Goal: Information Seeking & Learning: Learn about a topic

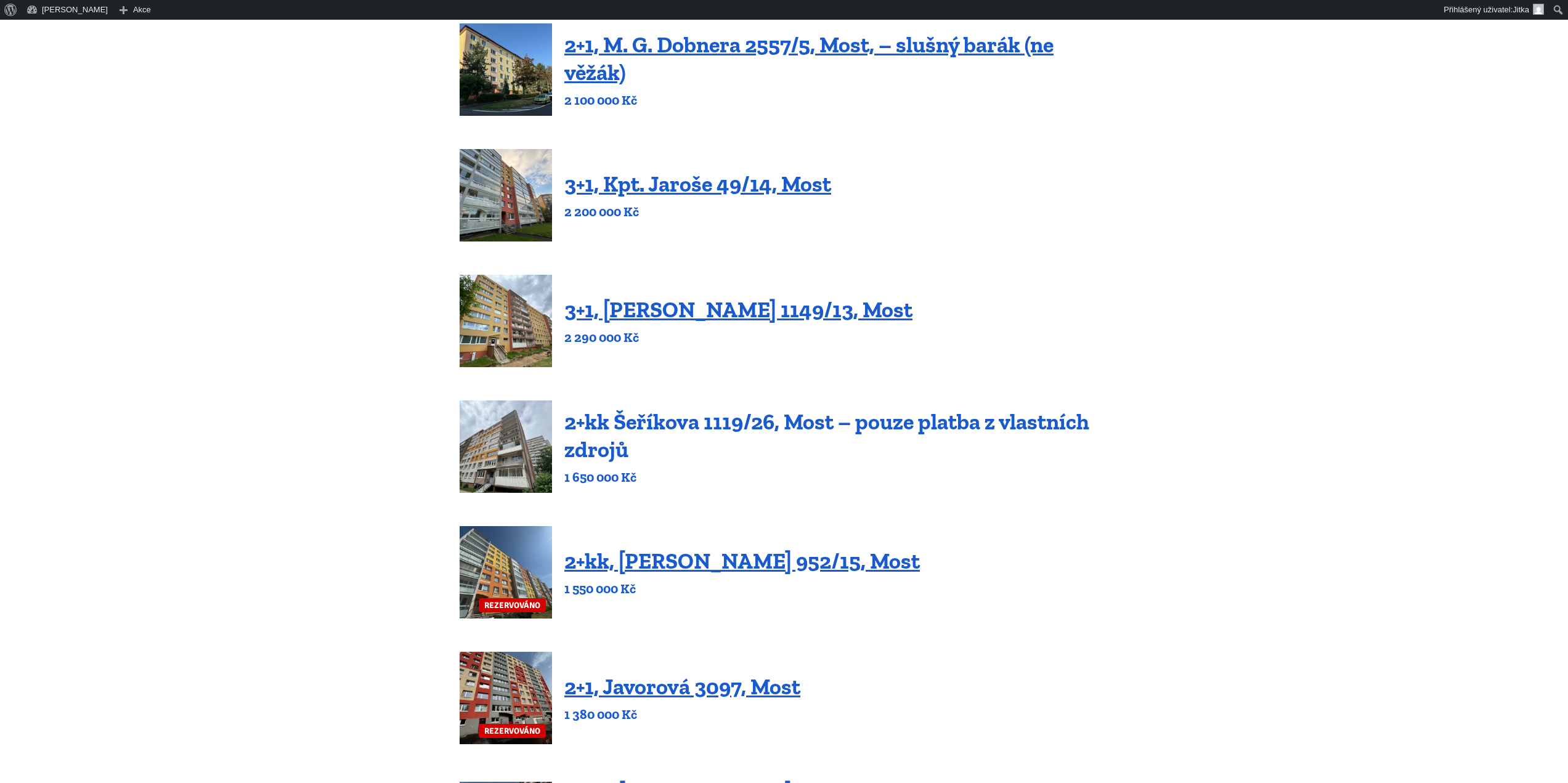
scroll to position [185, 0]
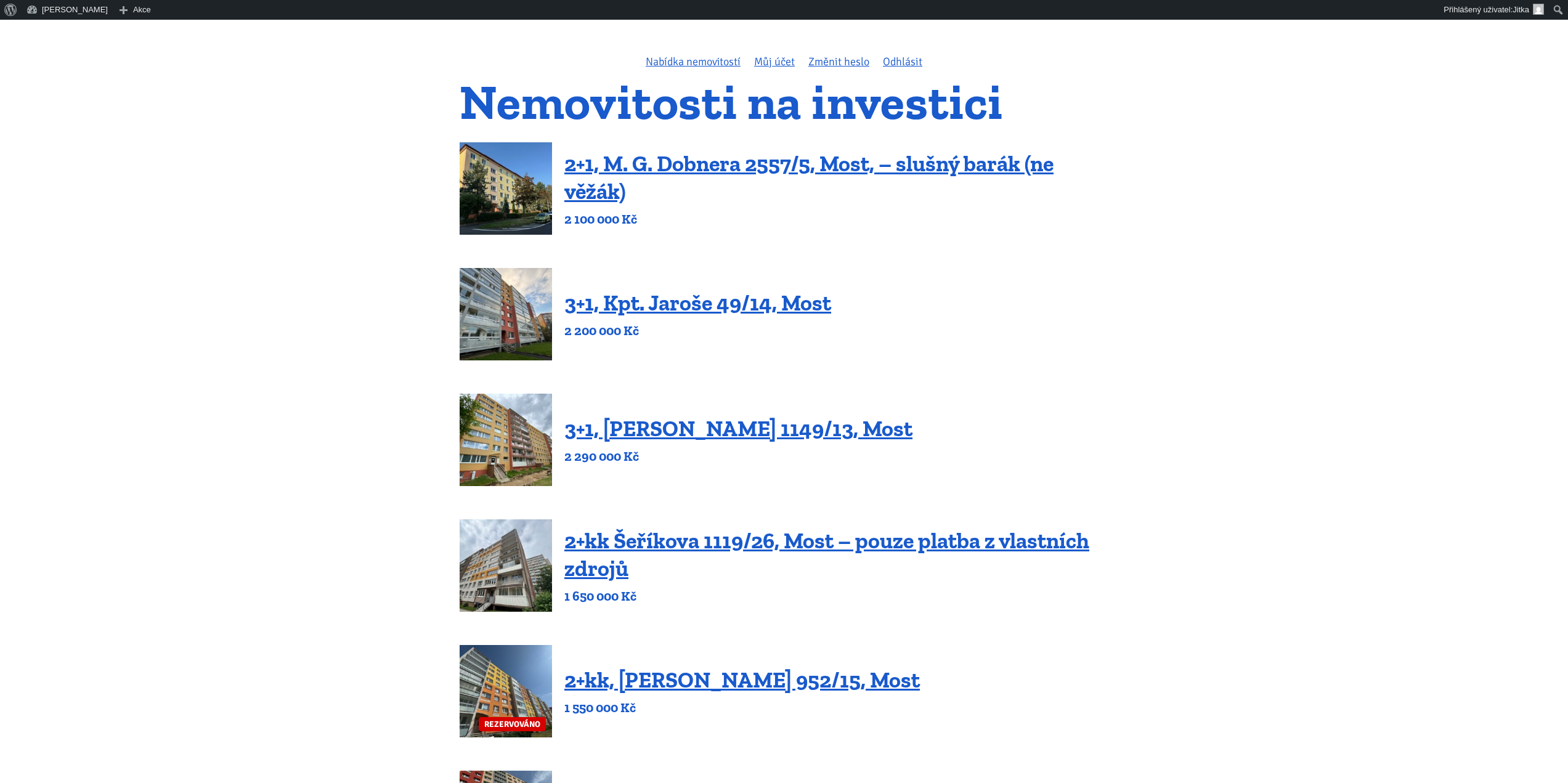
scroll to position [61, 0]
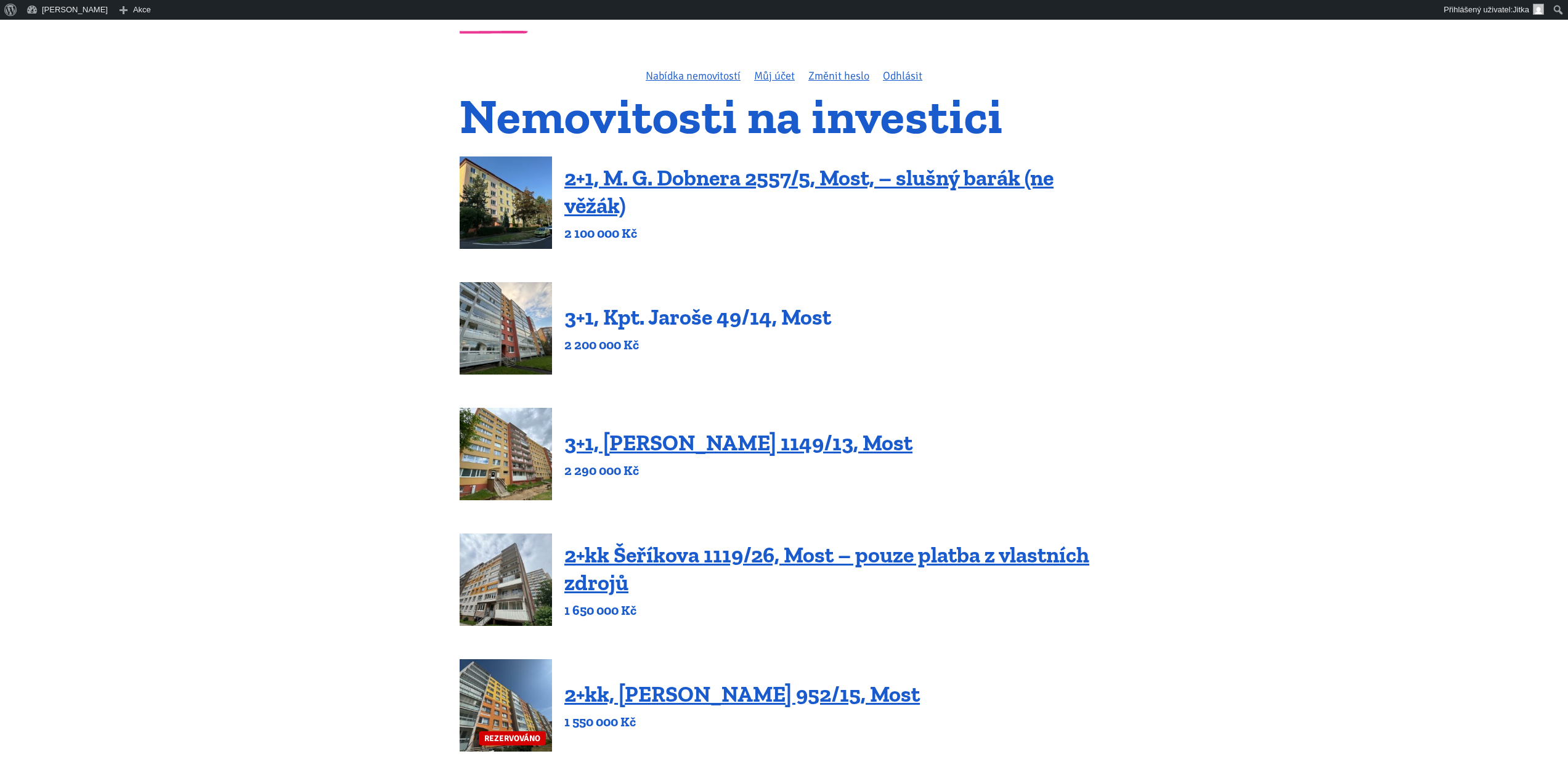
click at [658, 319] on link "3+1, Kpt. Jaroše 49/14, Most" at bounding box center [698, 317] width 267 height 26
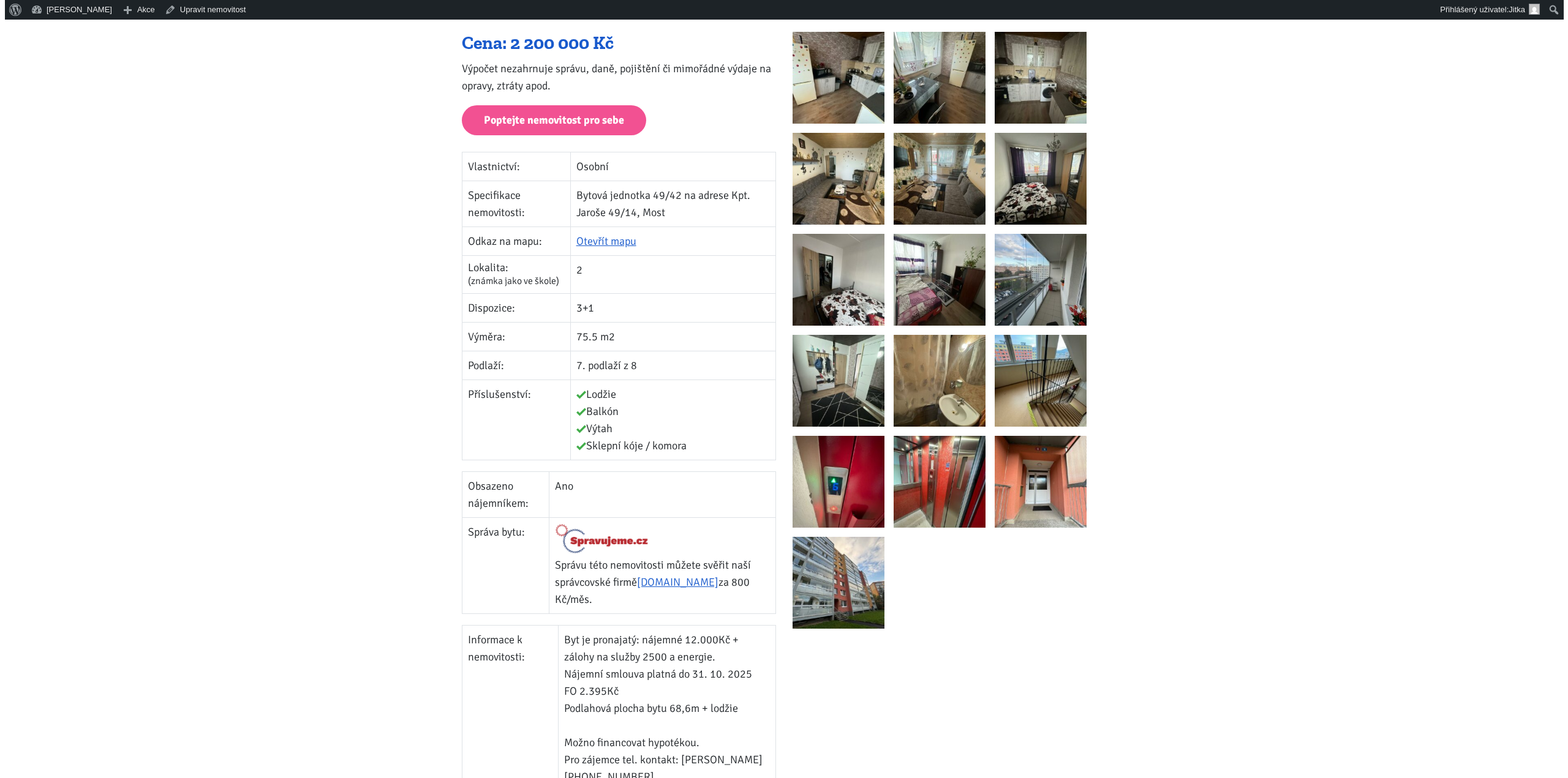
scroll to position [184, 0]
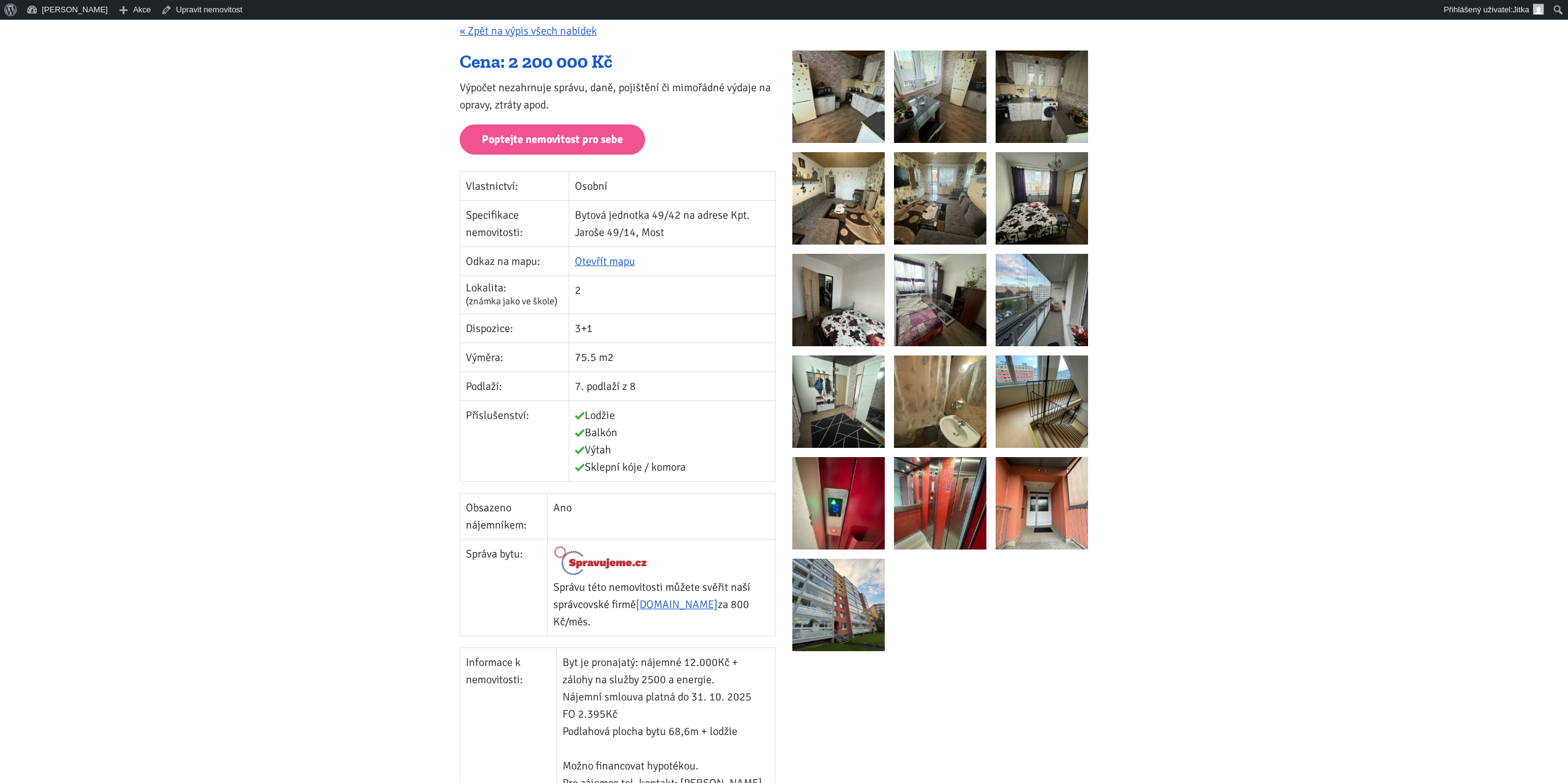
click at [918, 409] on img at bounding box center [940, 401] width 92 height 92
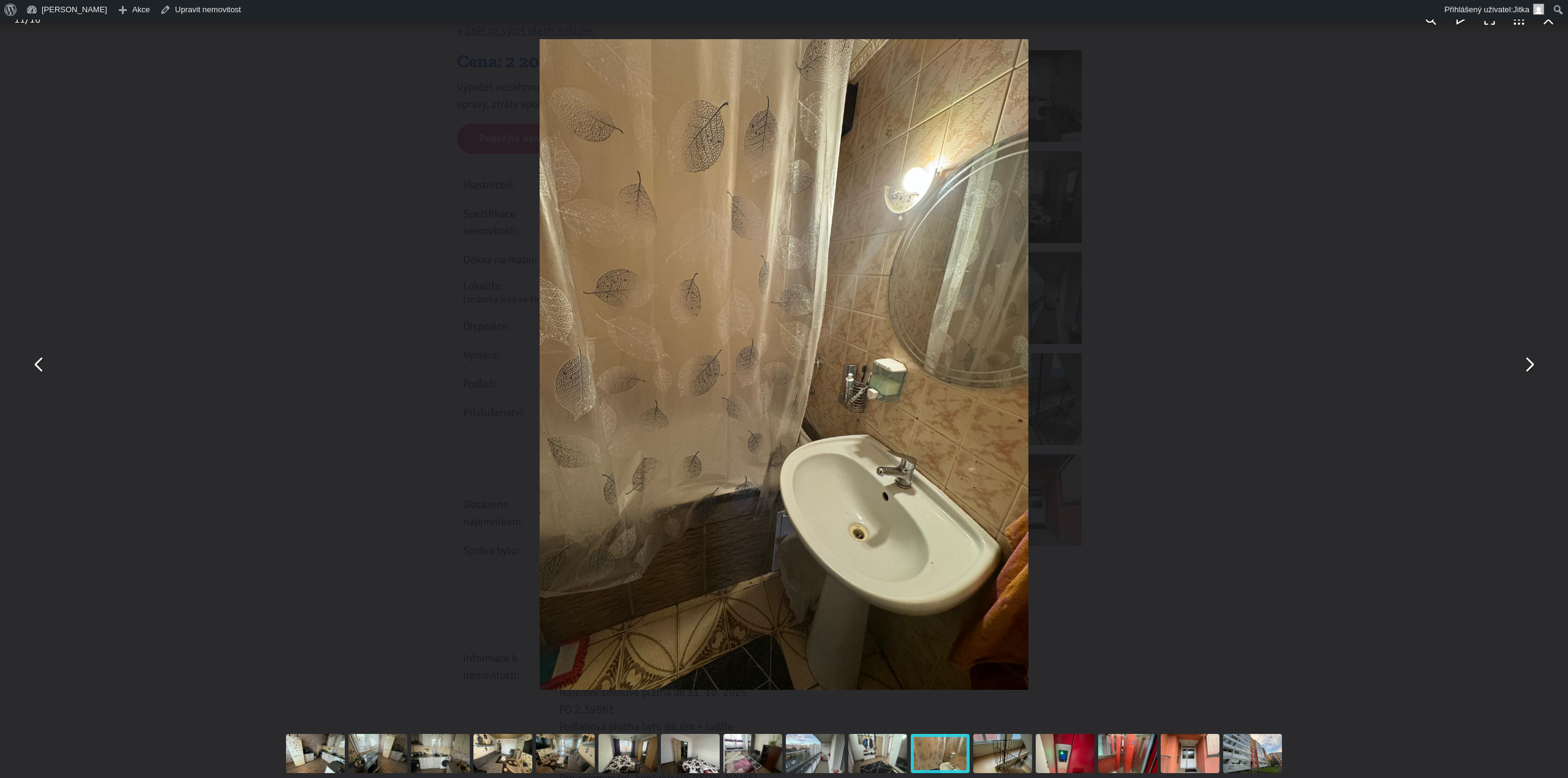
click at [936, 420] on img "You can close this modal content with the ESC key" at bounding box center [784, 365] width 489 height 651
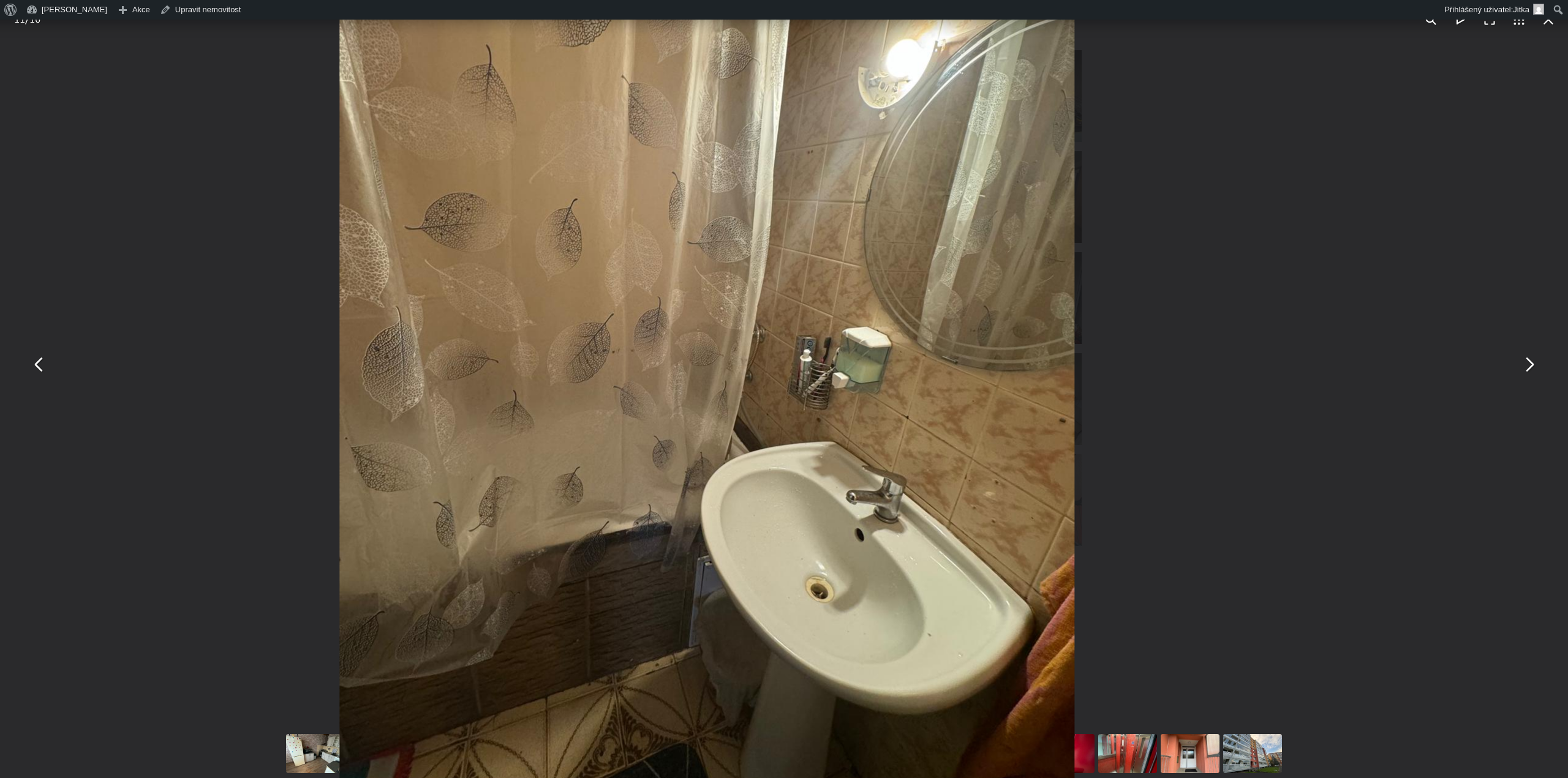
click at [1004, 504] on img "You can close this modal content with the ESC key" at bounding box center [708, 336] width 735 height 979
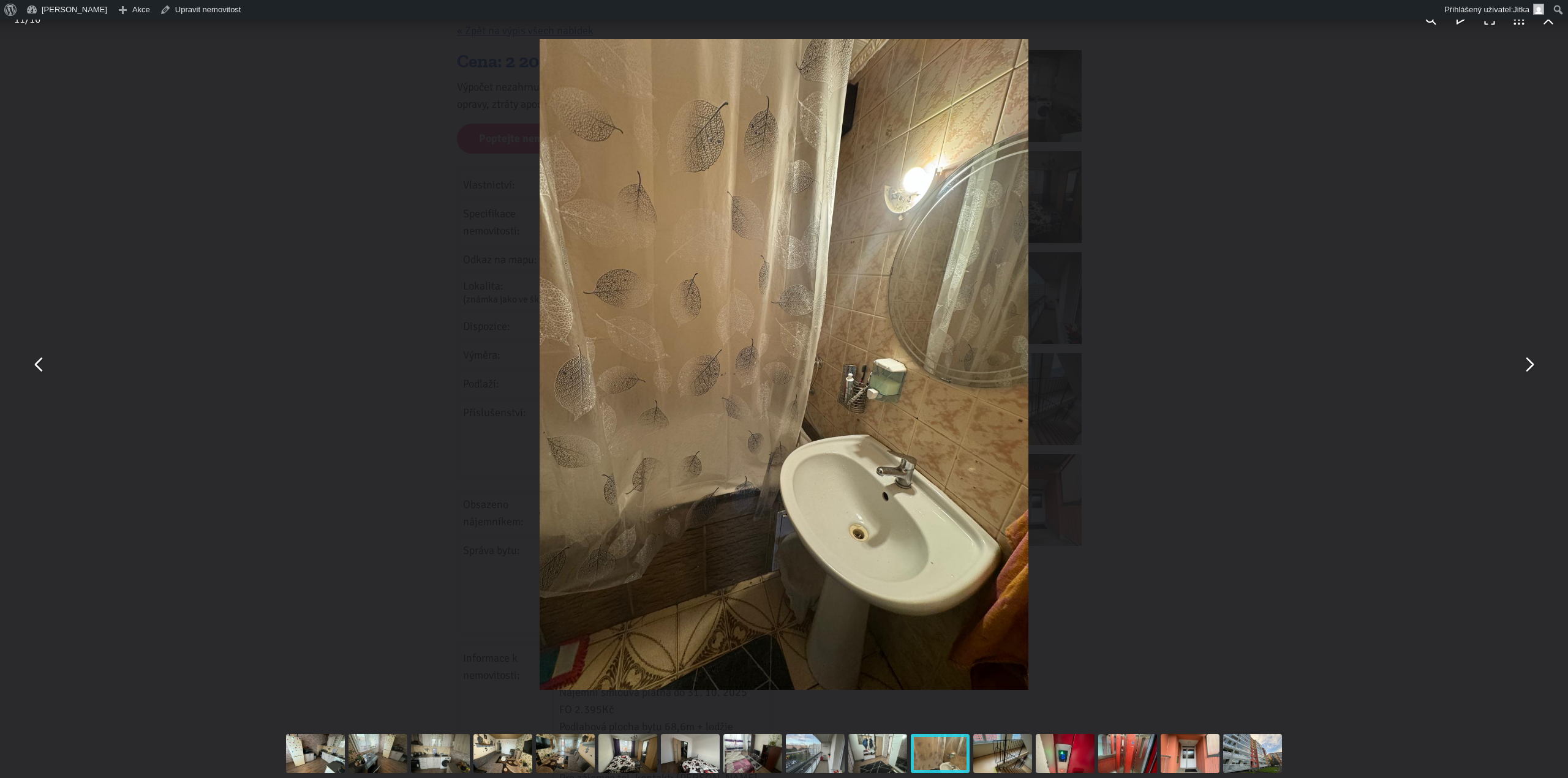
click at [873, 225] on img "You can close this modal content with the ESC key" at bounding box center [784, 365] width 489 height 651
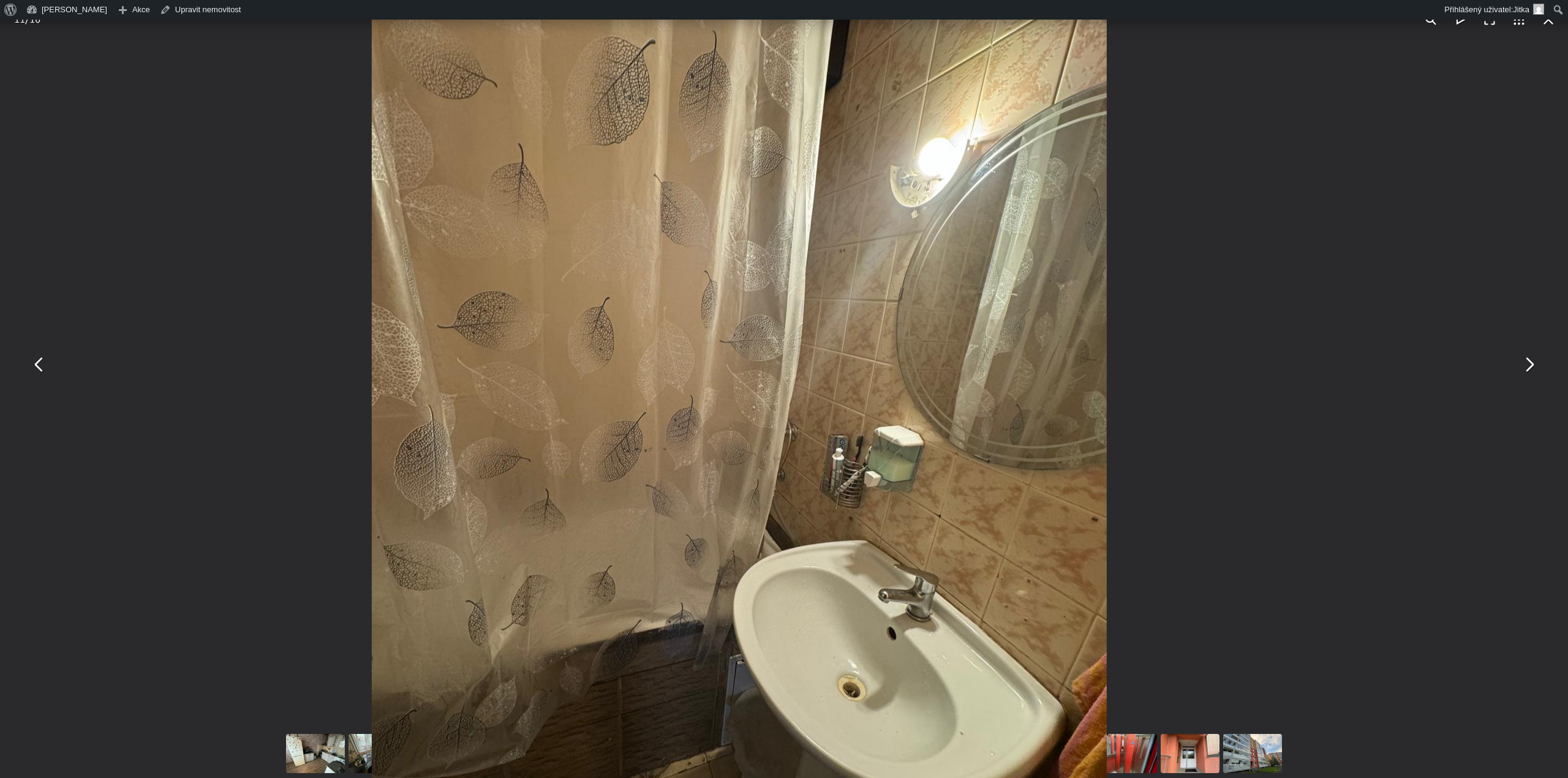
click at [34, 363] on button "You can close this modal content with the ESC key" at bounding box center [39, 365] width 30 height 30
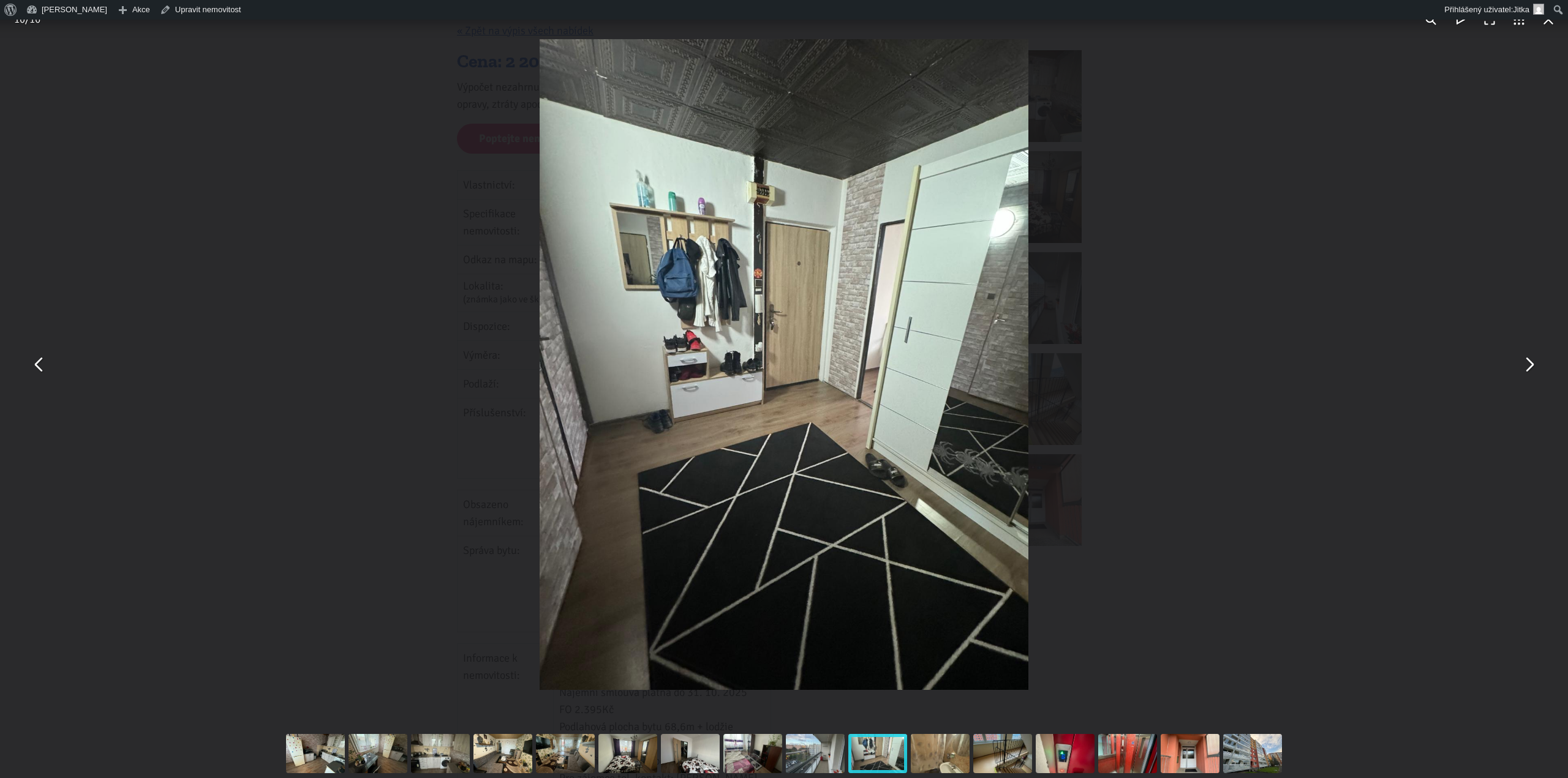
click at [1537, 365] on button "You can close this modal content with the ESC key" at bounding box center [1530, 365] width 30 height 30
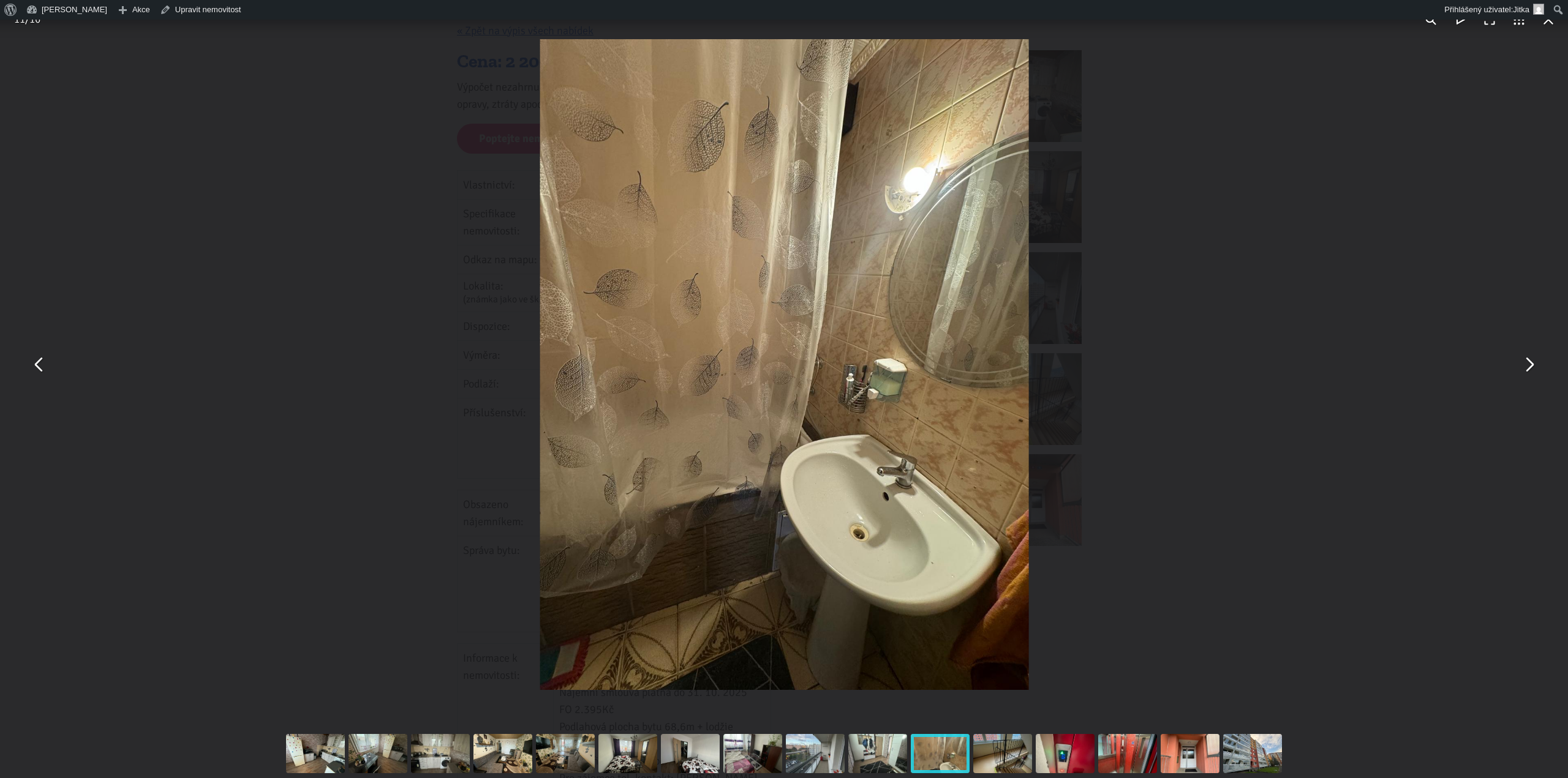
click at [1537, 365] on button "You can close this modal content with the ESC key" at bounding box center [1530, 365] width 30 height 30
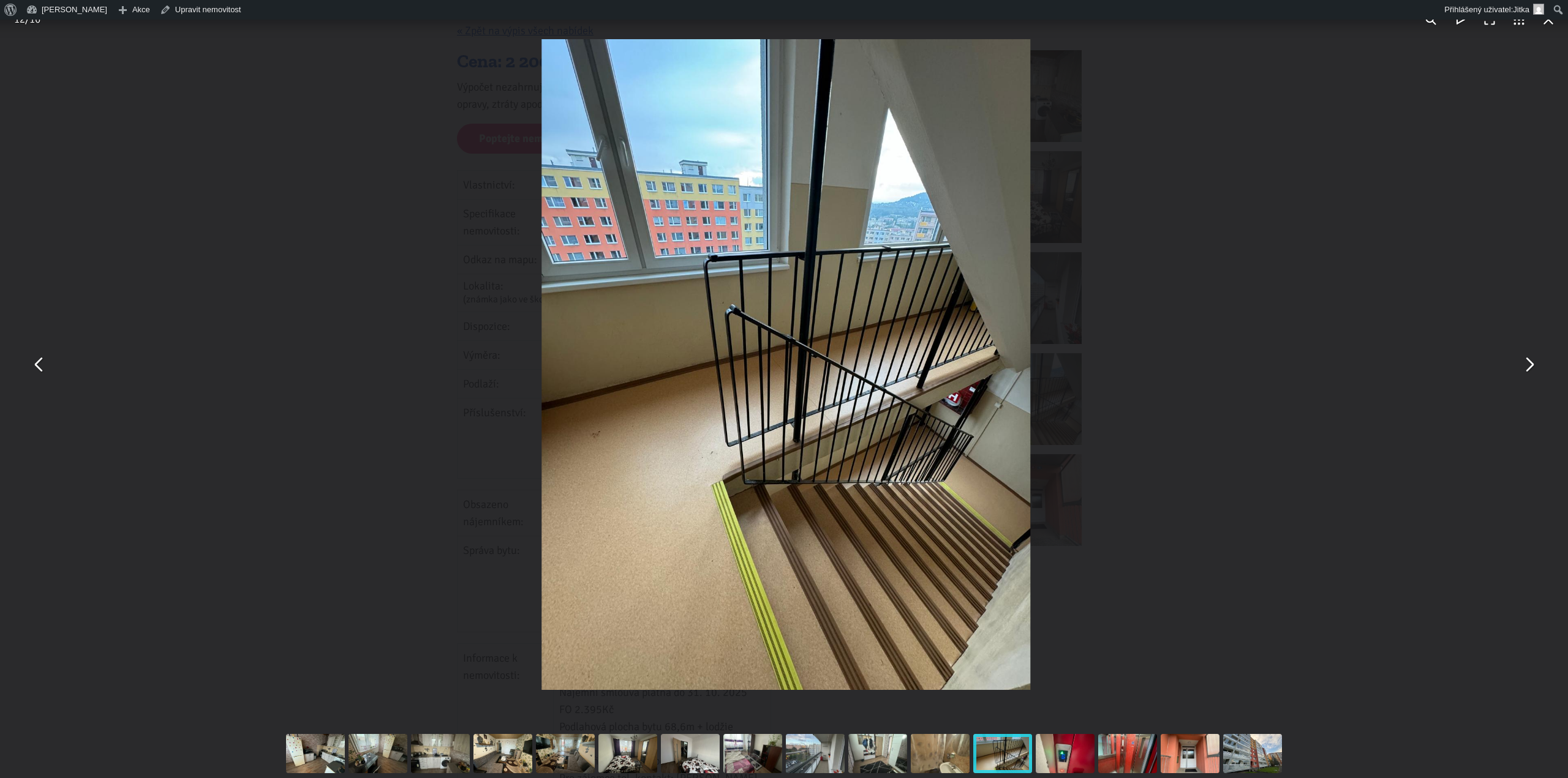
click at [1537, 365] on button "You can close this modal content with the ESC key" at bounding box center [1530, 365] width 30 height 30
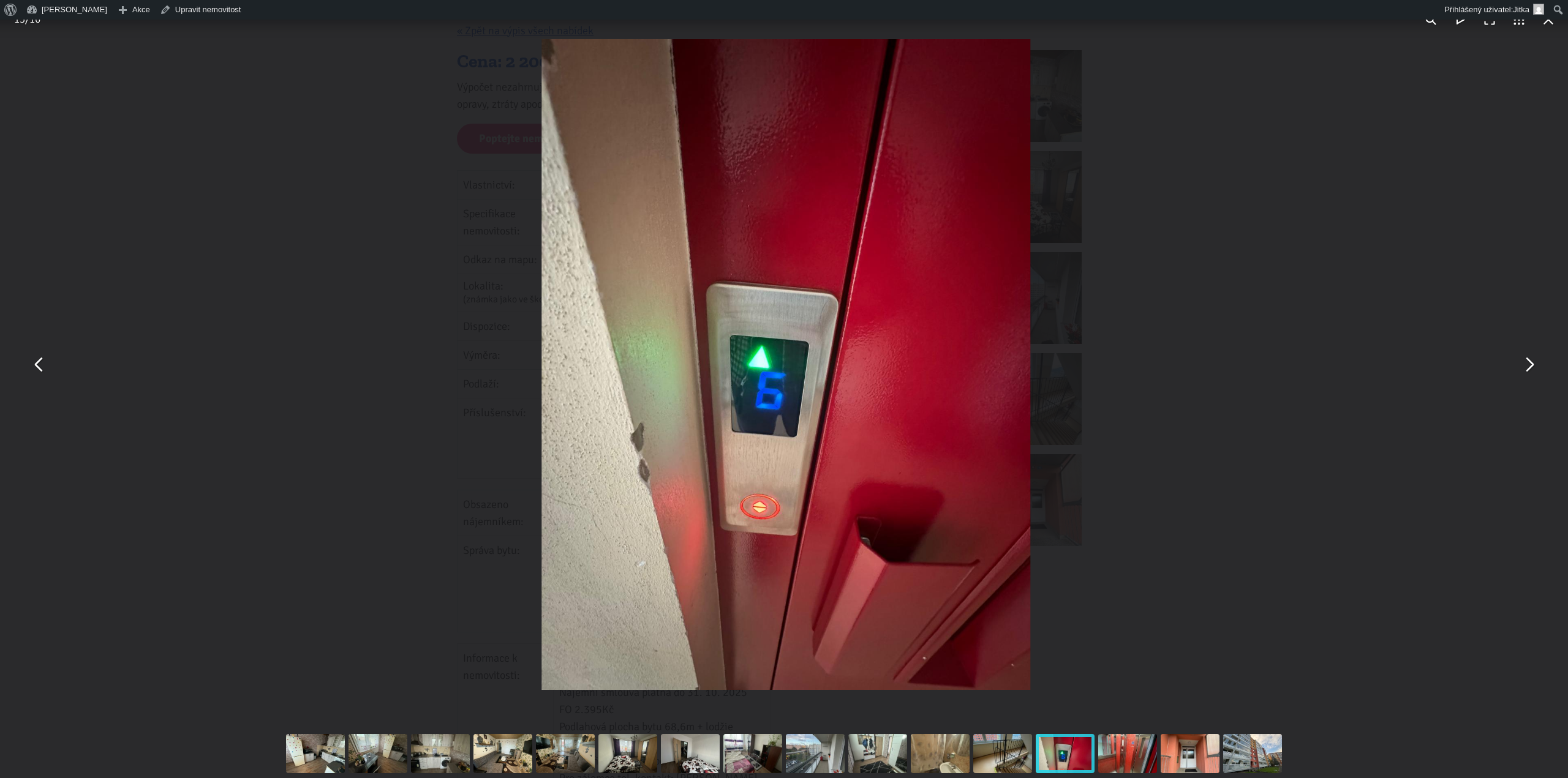
click at [1537, 365] on button "You can close this modal content with the ESC key" at bounding box center [1530, 365] width 30 height 30
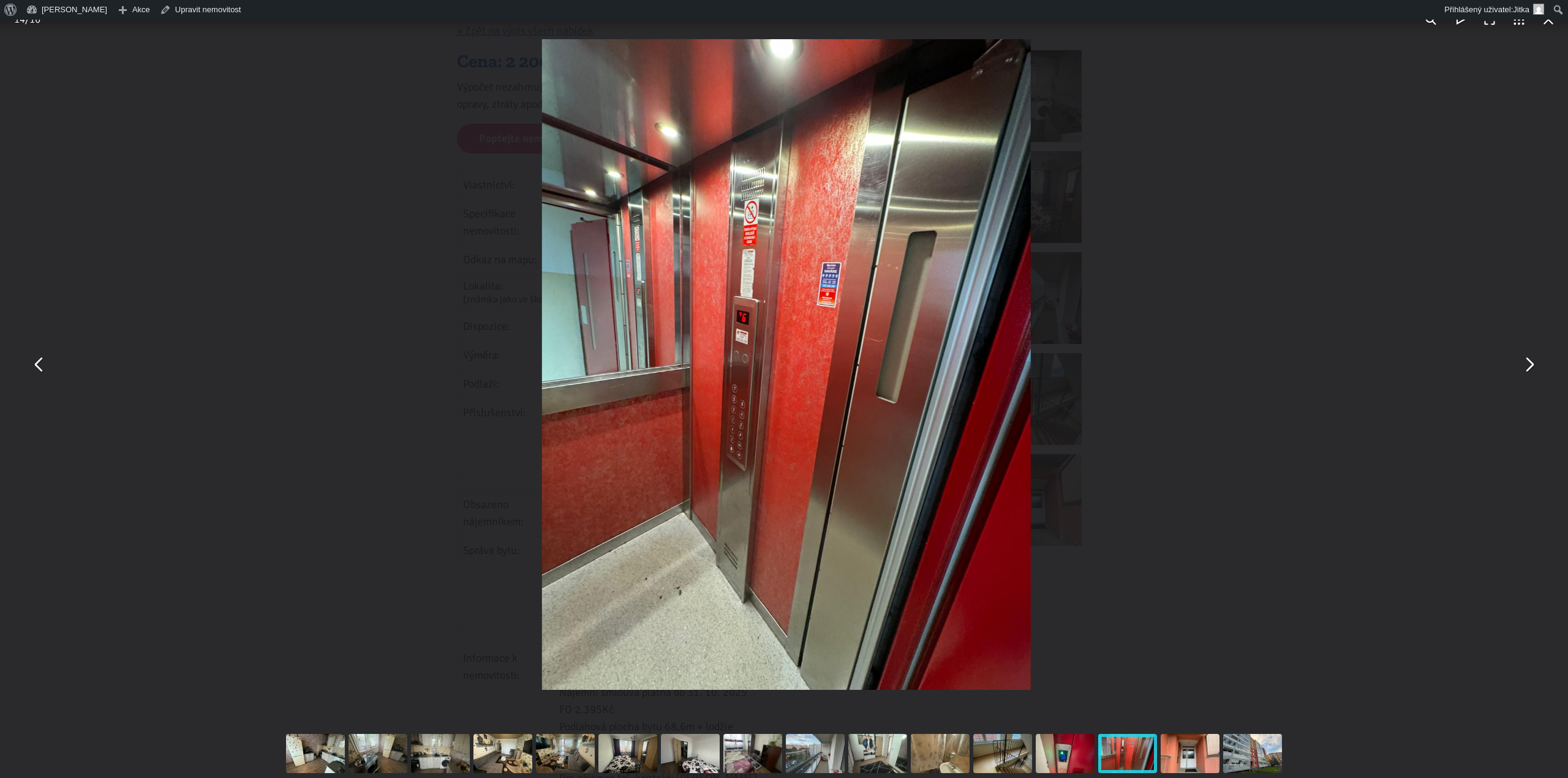
click at [1537, 365] on button "You can close this modal content with the ESC key" at bounding box center [1530, 365] width 30 height 30
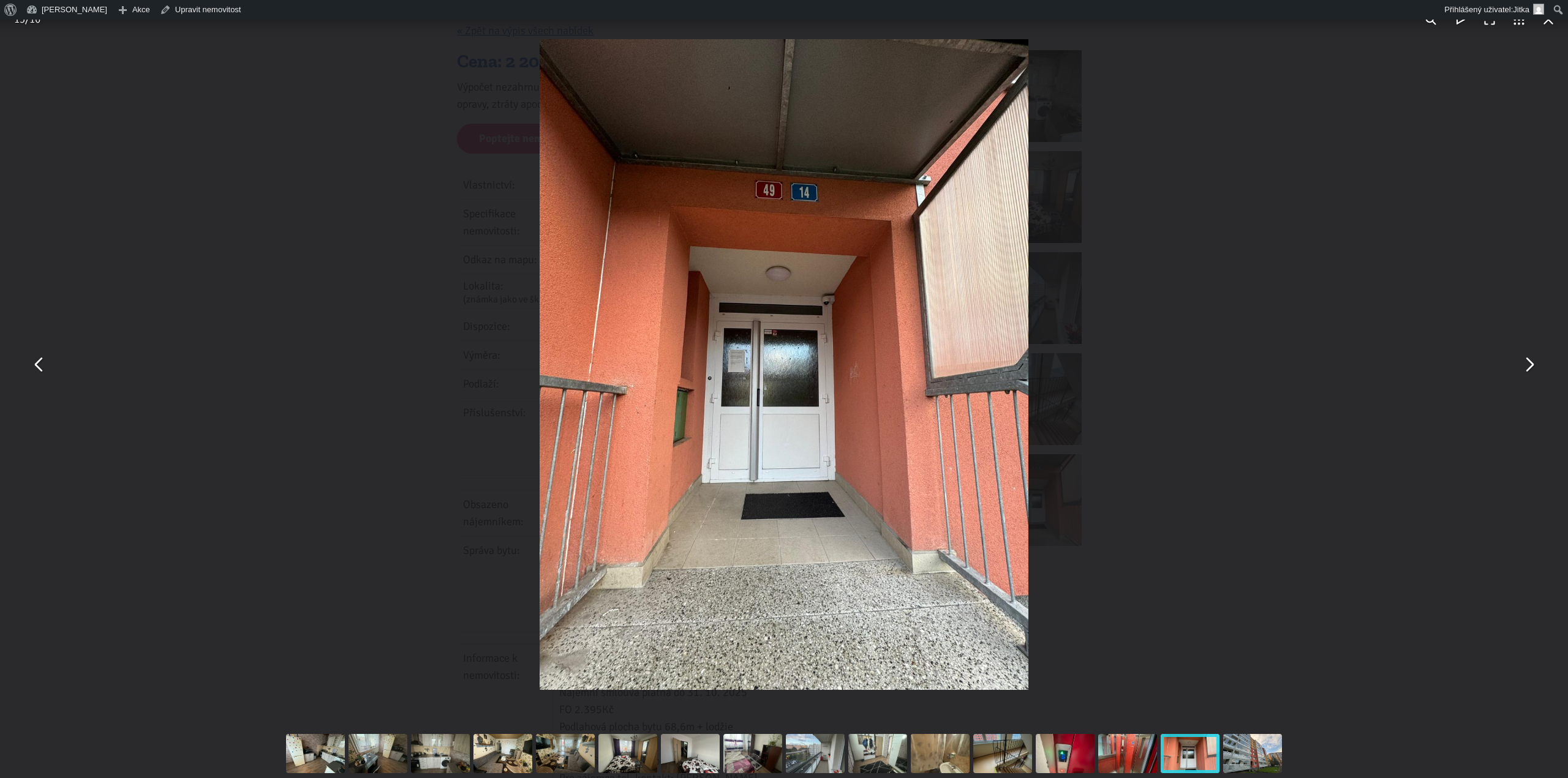
click at [40, 369] on button "You can close this modal content with the ESC key" at bounding box center [39, 365] width 30 height 30
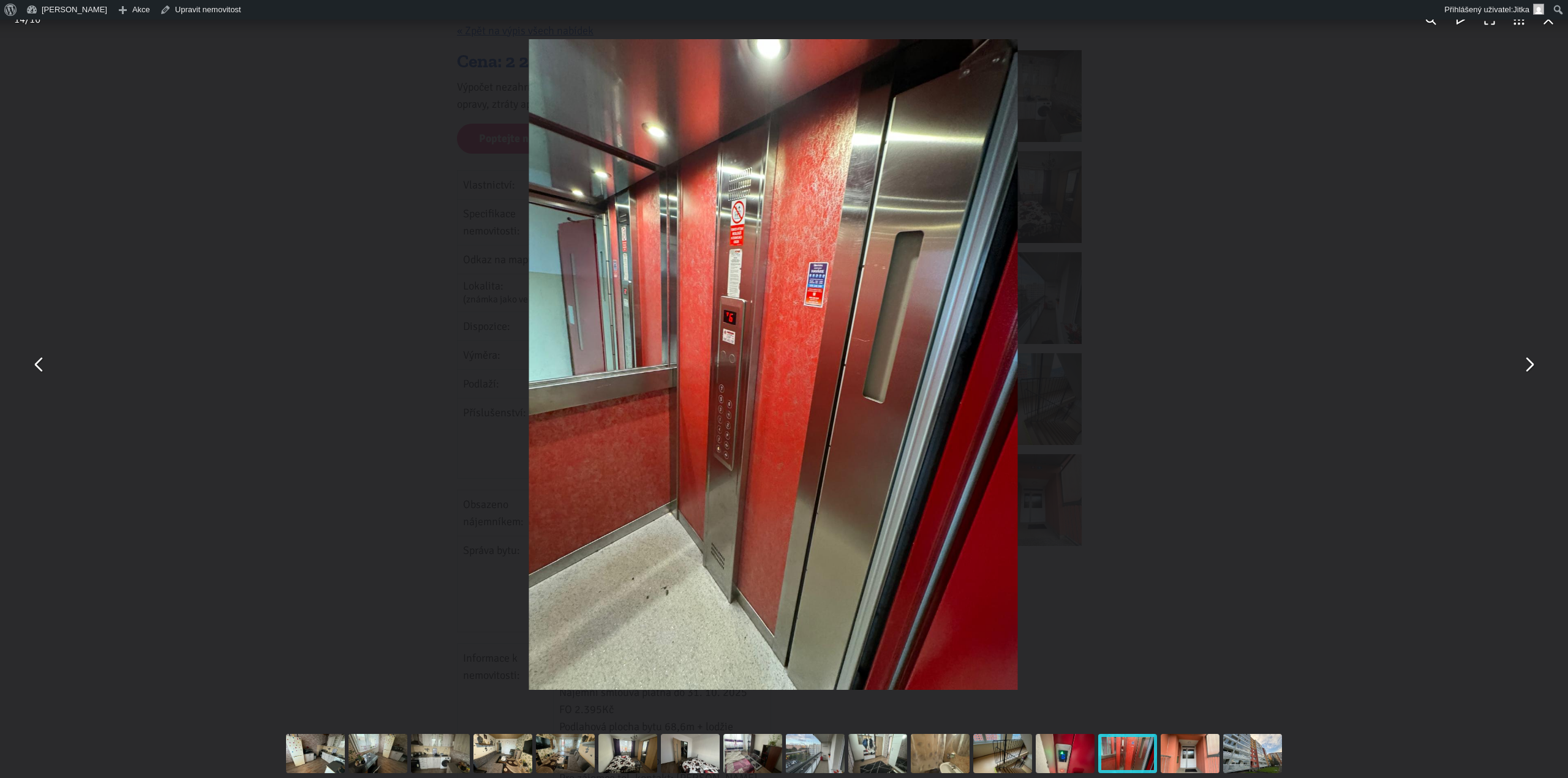
click at [40, 369] on button "You can close this modal content with the ESC key" at bounding box center [39, 365] width 30 height 30
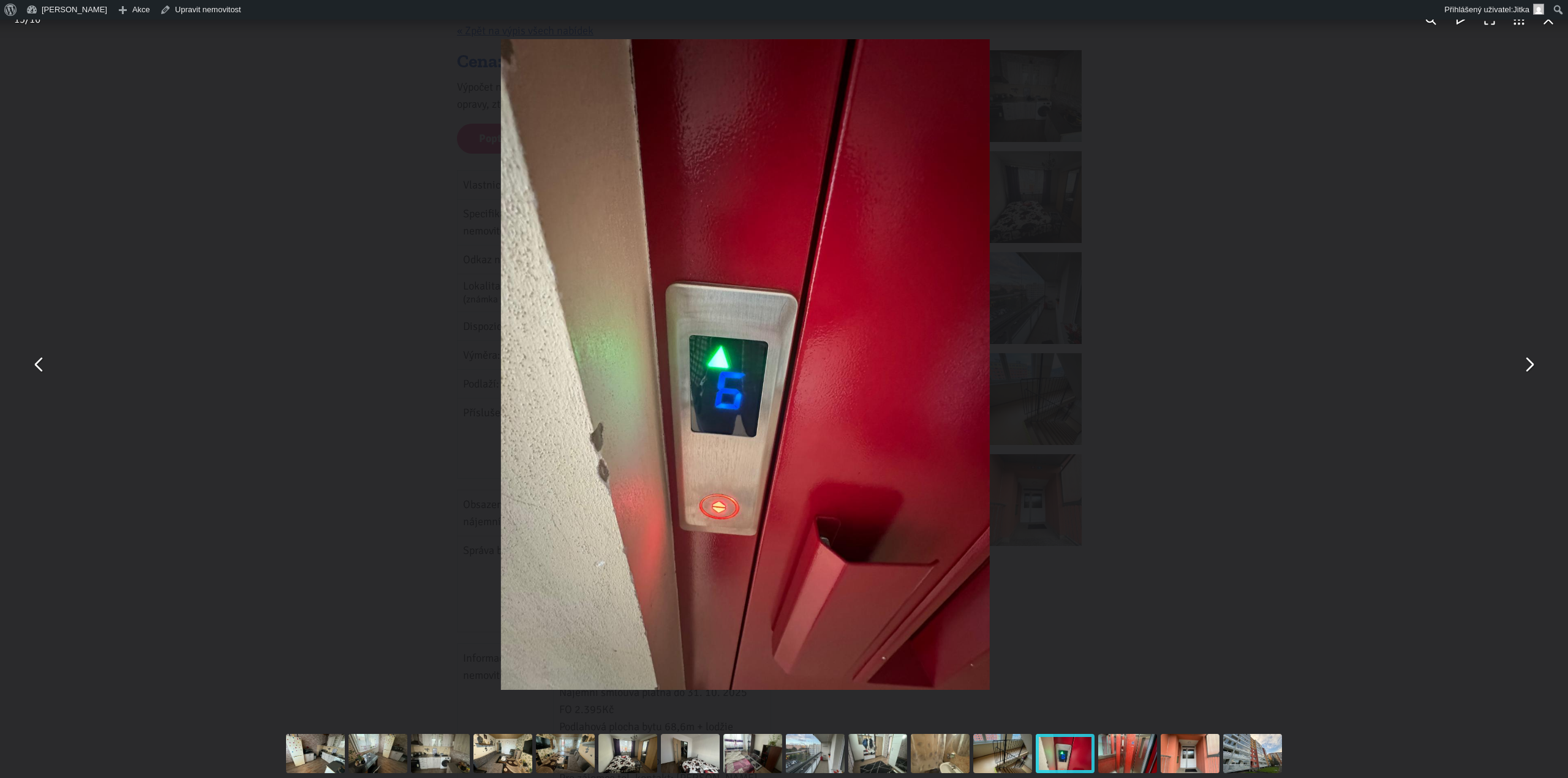
click at [40, 369] on button "You can close this modal content with the ESC key" at bounding box center [39, 365] width 30 height 30
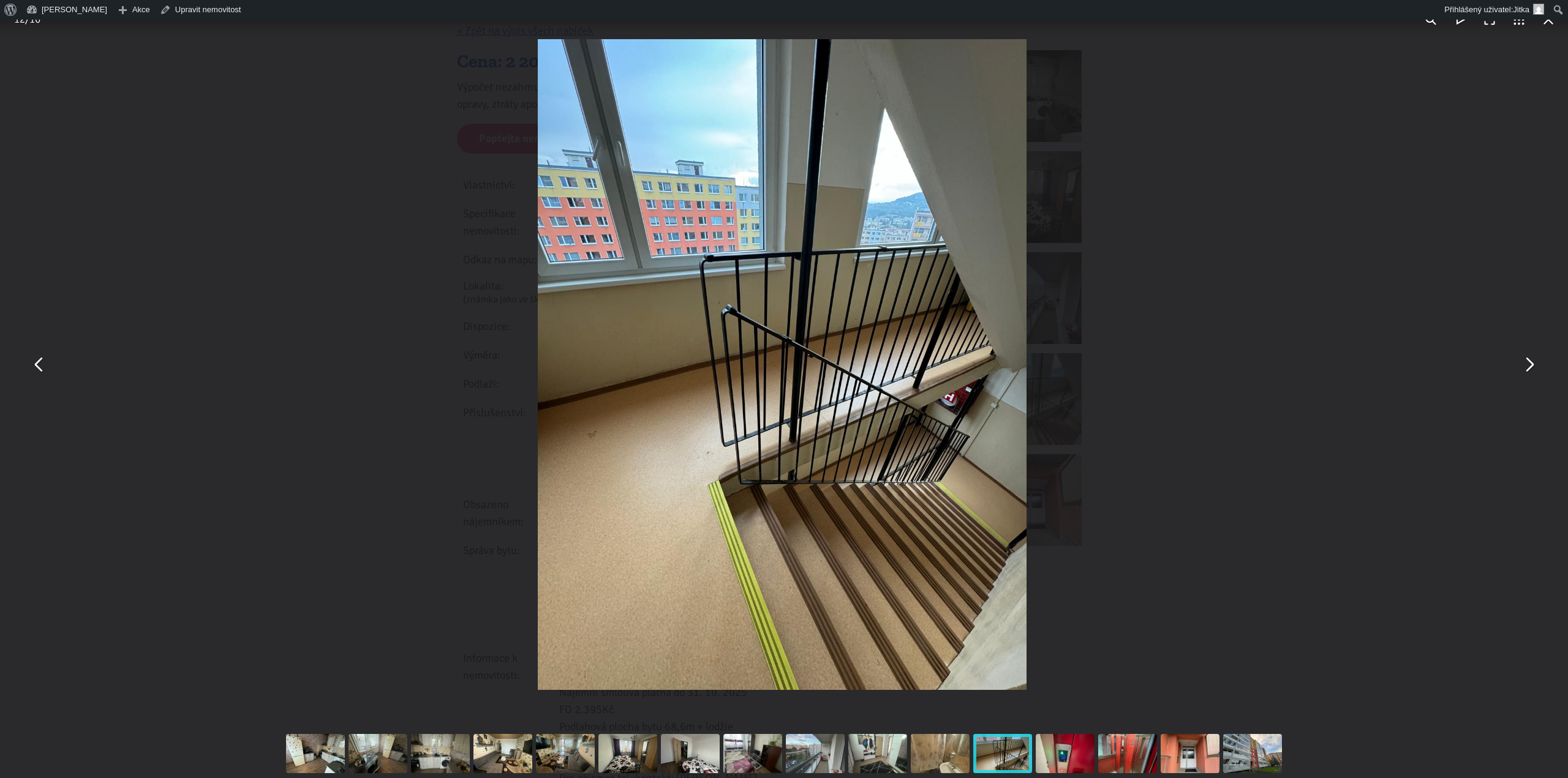
click at [40, 369] on button "You can close this modal content with the ESC key" at bounding box center [39, 365] width 30 height 30
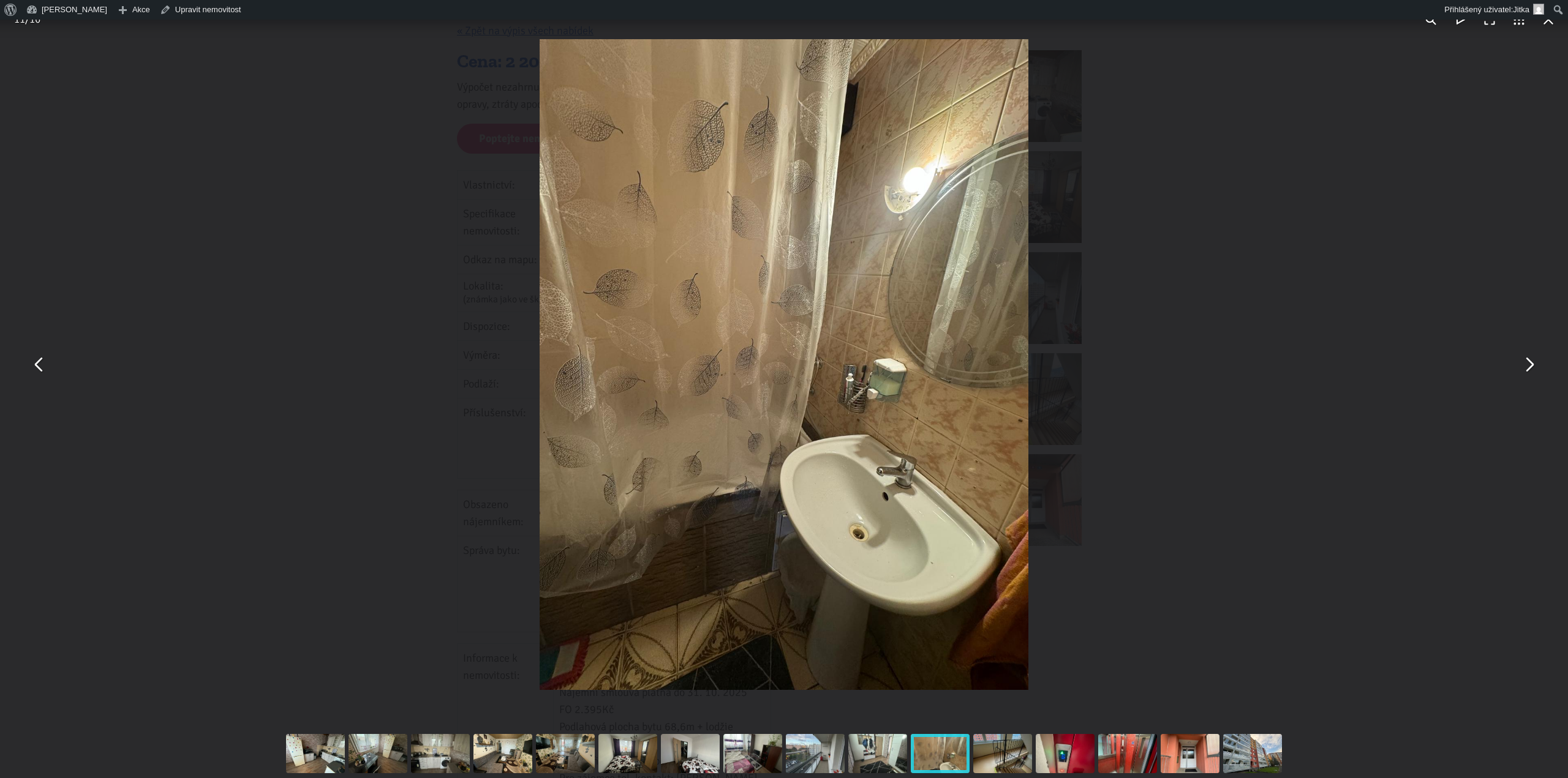
click at [40, 369] on button "You can close this modal content with the ESC key" at bounding box center [39, 365] width 30 height 30
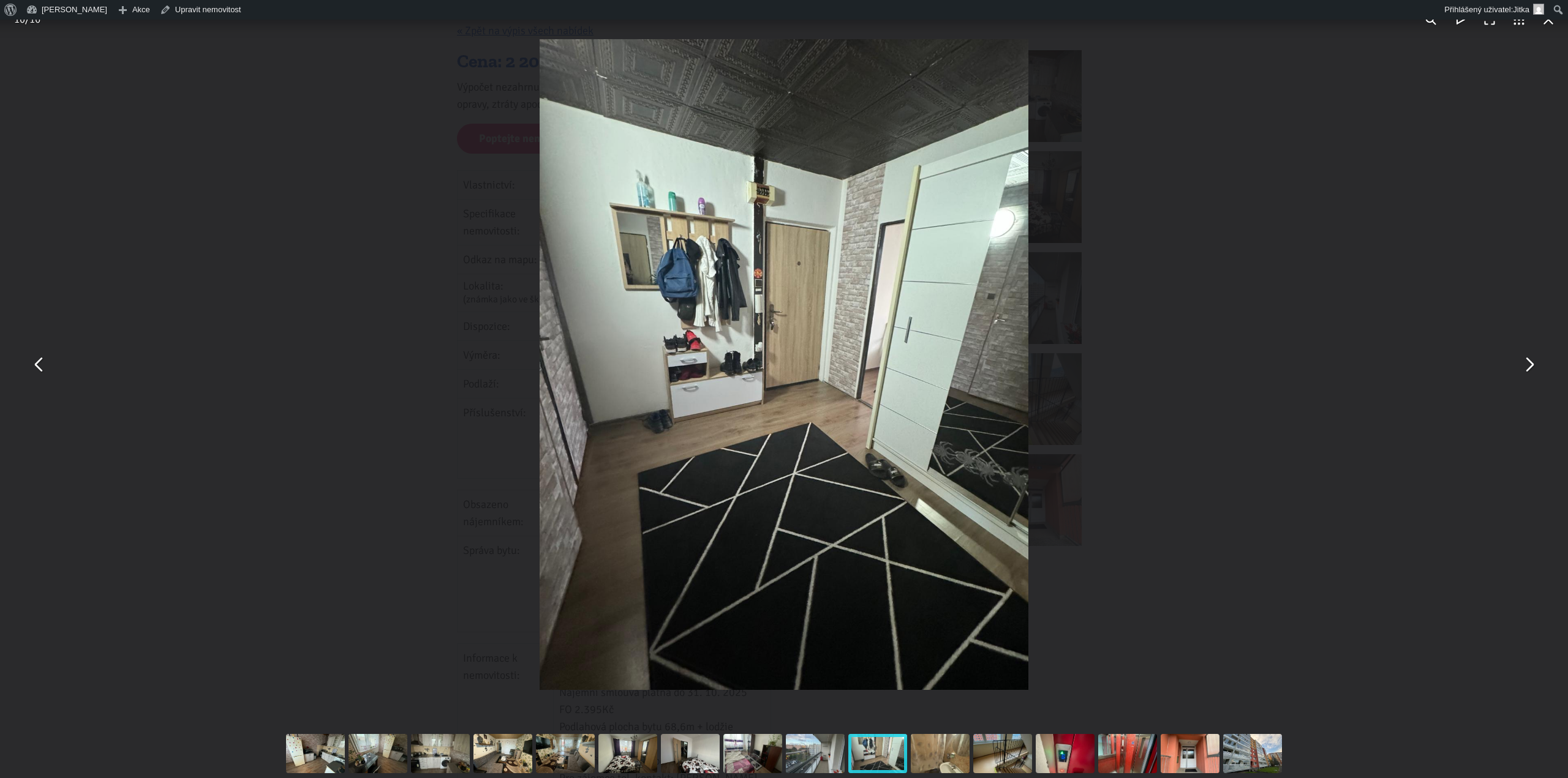
click at [1529, 368] on button "You can close this modal content with the ESC key" at bounding box center [1530, 365] width 30 height 30
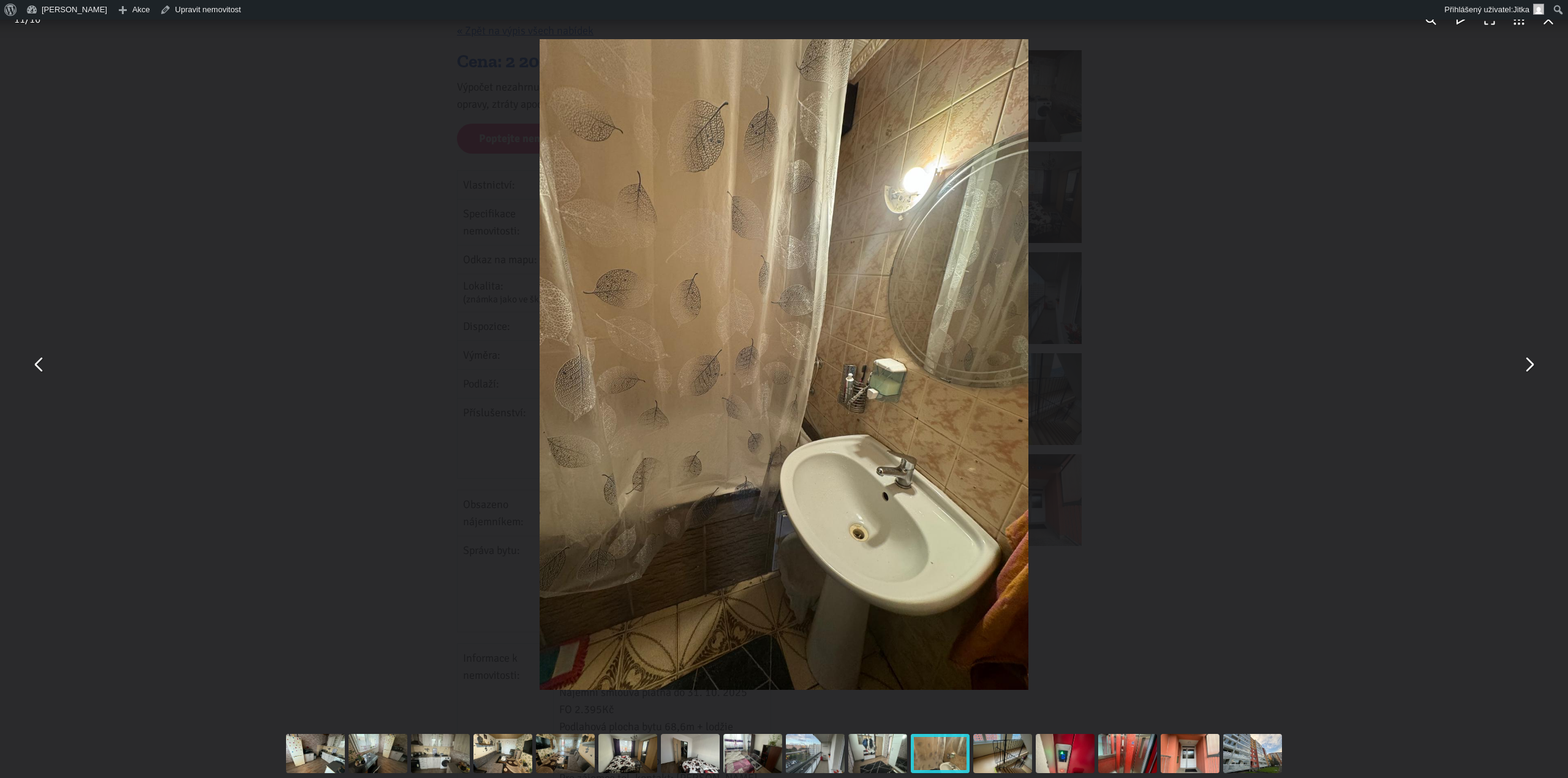
click at [38, 365] on button "You can close this modal content with the ESC key" at bounding box center [39, 365] width 30 height 30
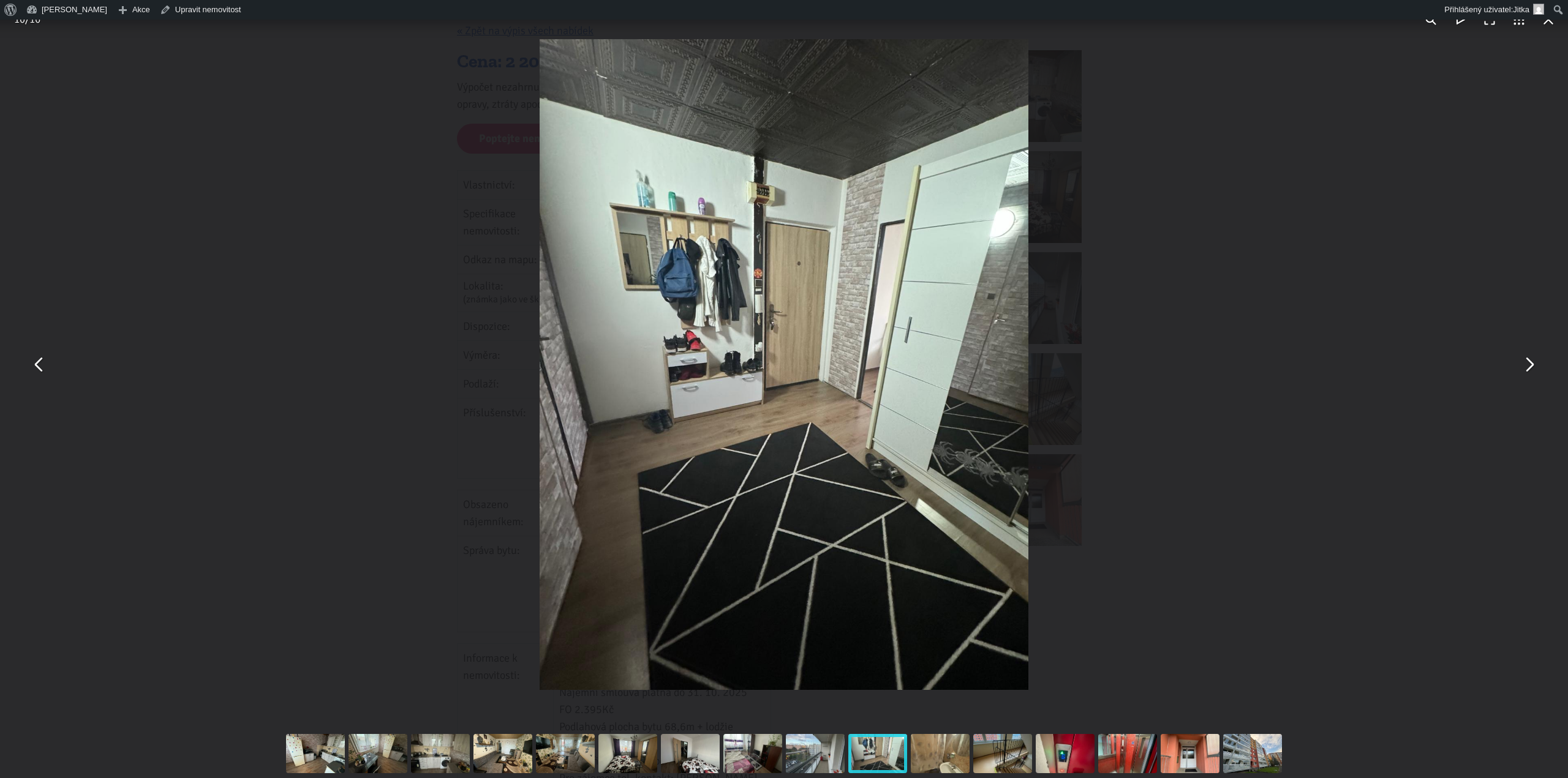
click at [42, 369] on button "You can close this modal content with the ESC key" at bounding box center [39, 365] width 30 height 30
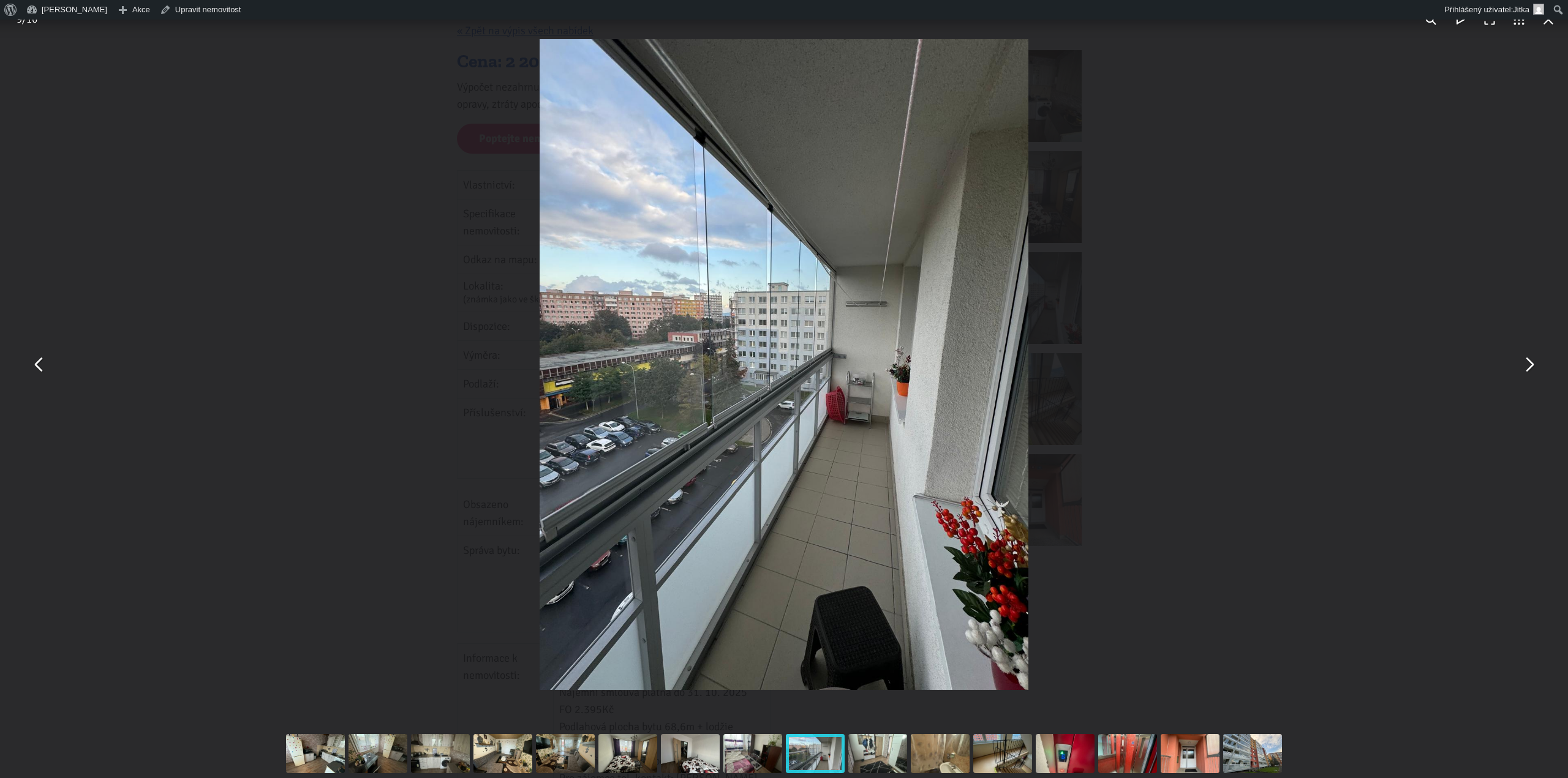
click at [1530, 368] on button "You can close this modal content with the ESC key" at bounding box center [1530, 365] width 30 height 30
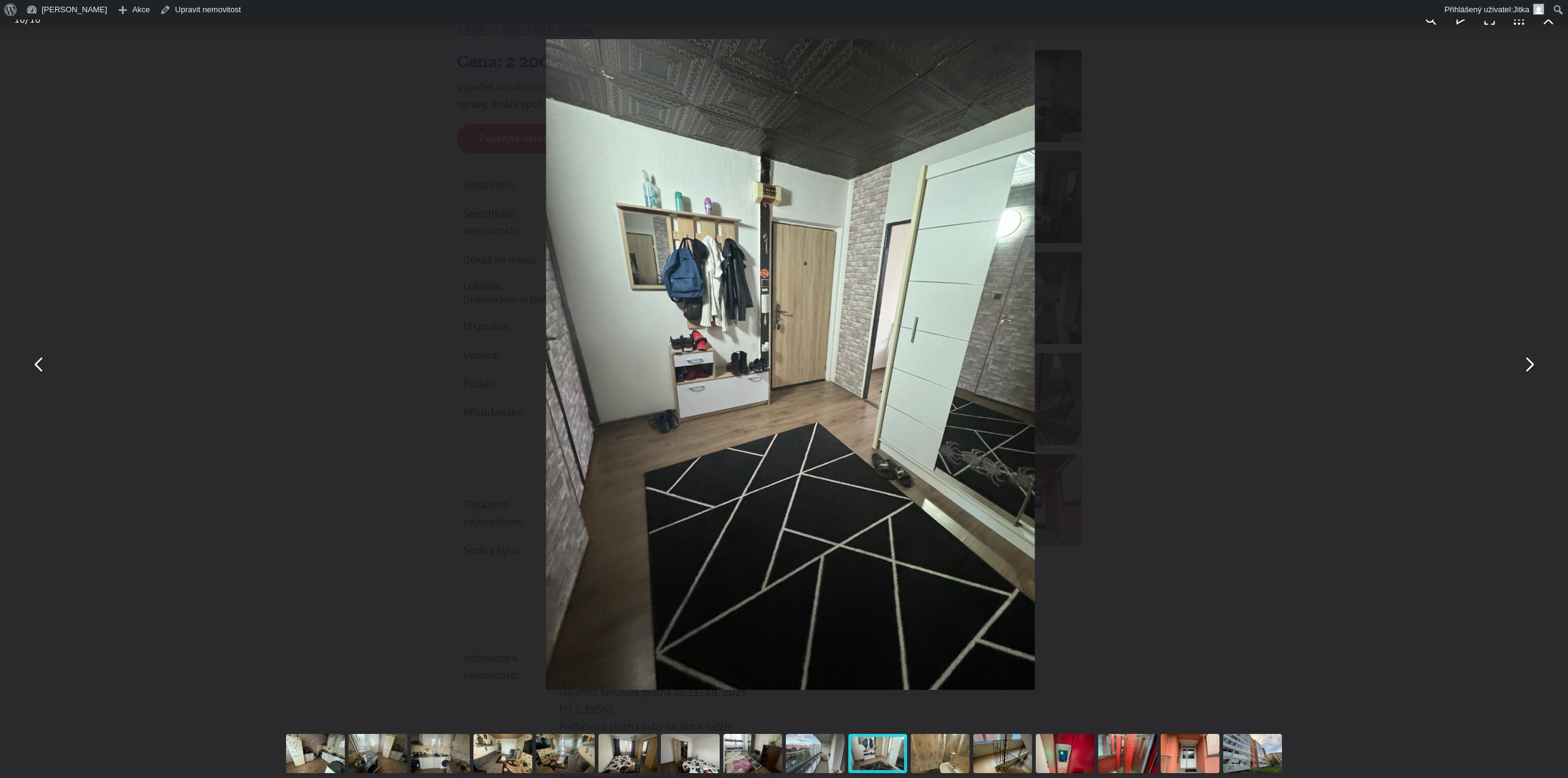
click at [1530, 368] on button "You can close this modal content with the ESC key" at bounding box center [1530, 365] width 30 height 30
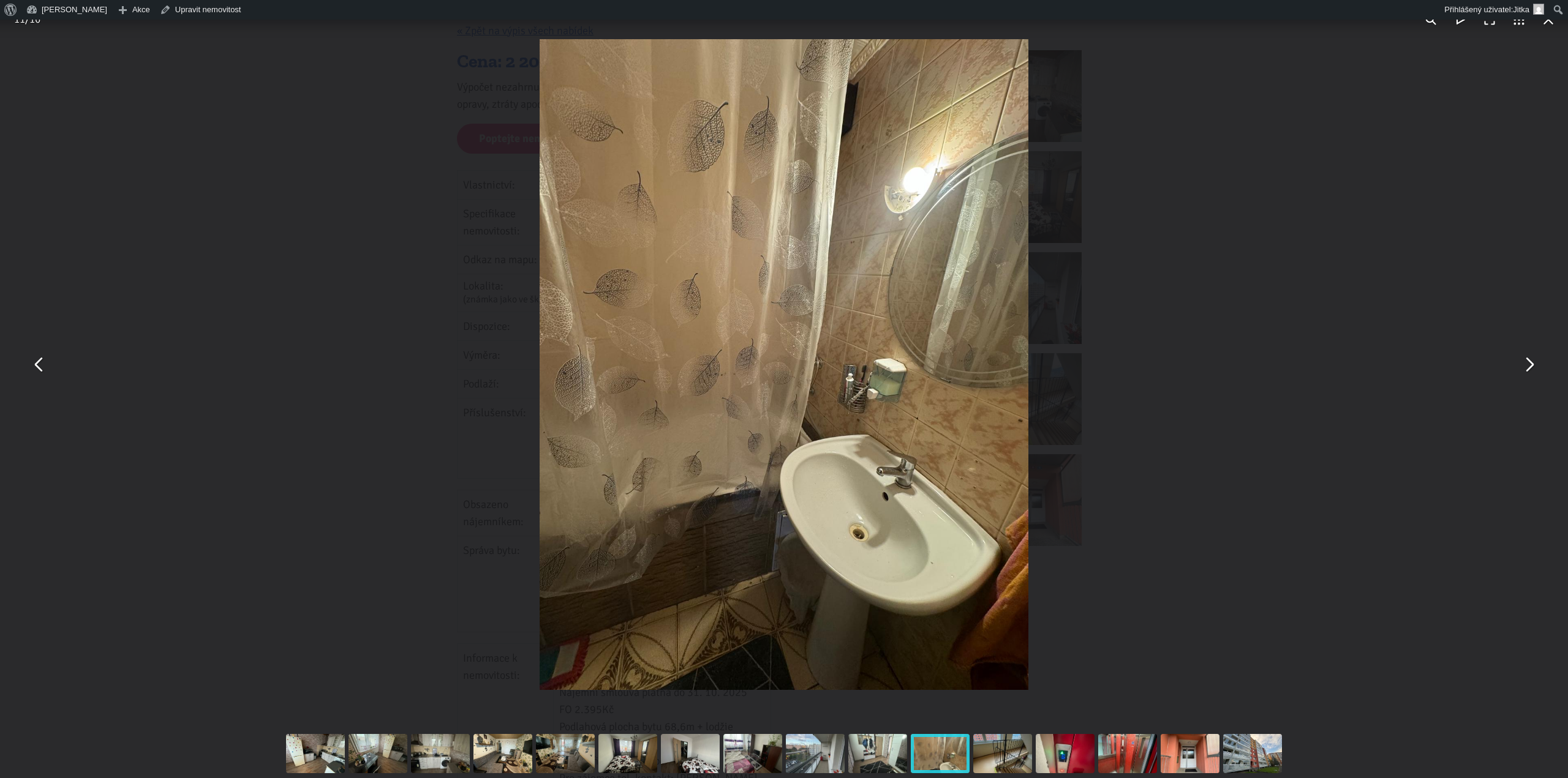
click at [1530, 368] on button "You can close this modal content with the ESC key" at bounding box center [1530, 365] width 30 height 30
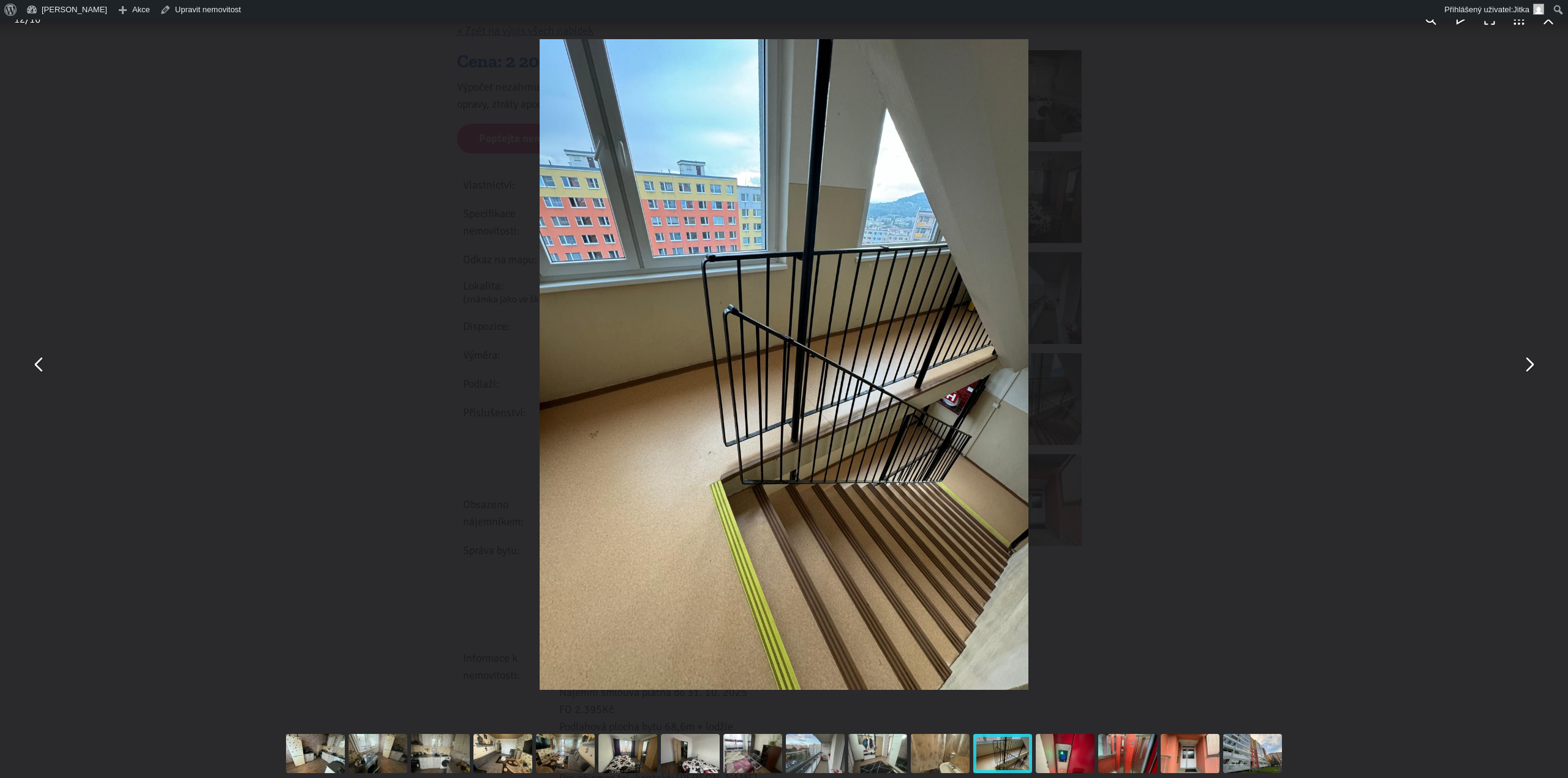
click at [41, 370] on button "You can close this modal content with the ESC key" at bounding box center [39, 365] width 30 height 30
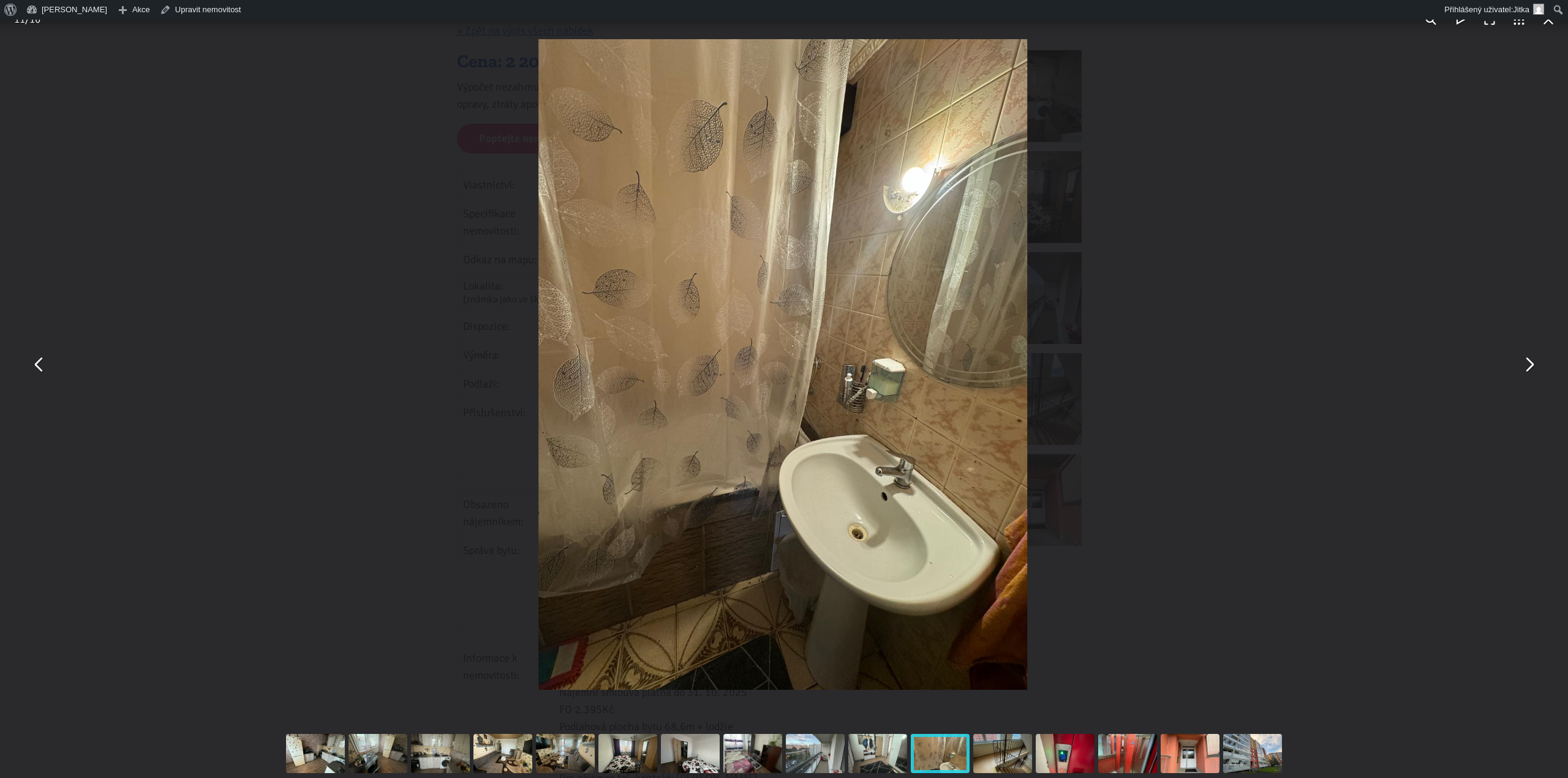
click at [41, 370] on button "You can close this modal content with the ESC key" at bounding box center [39, 365] width 30 height 30
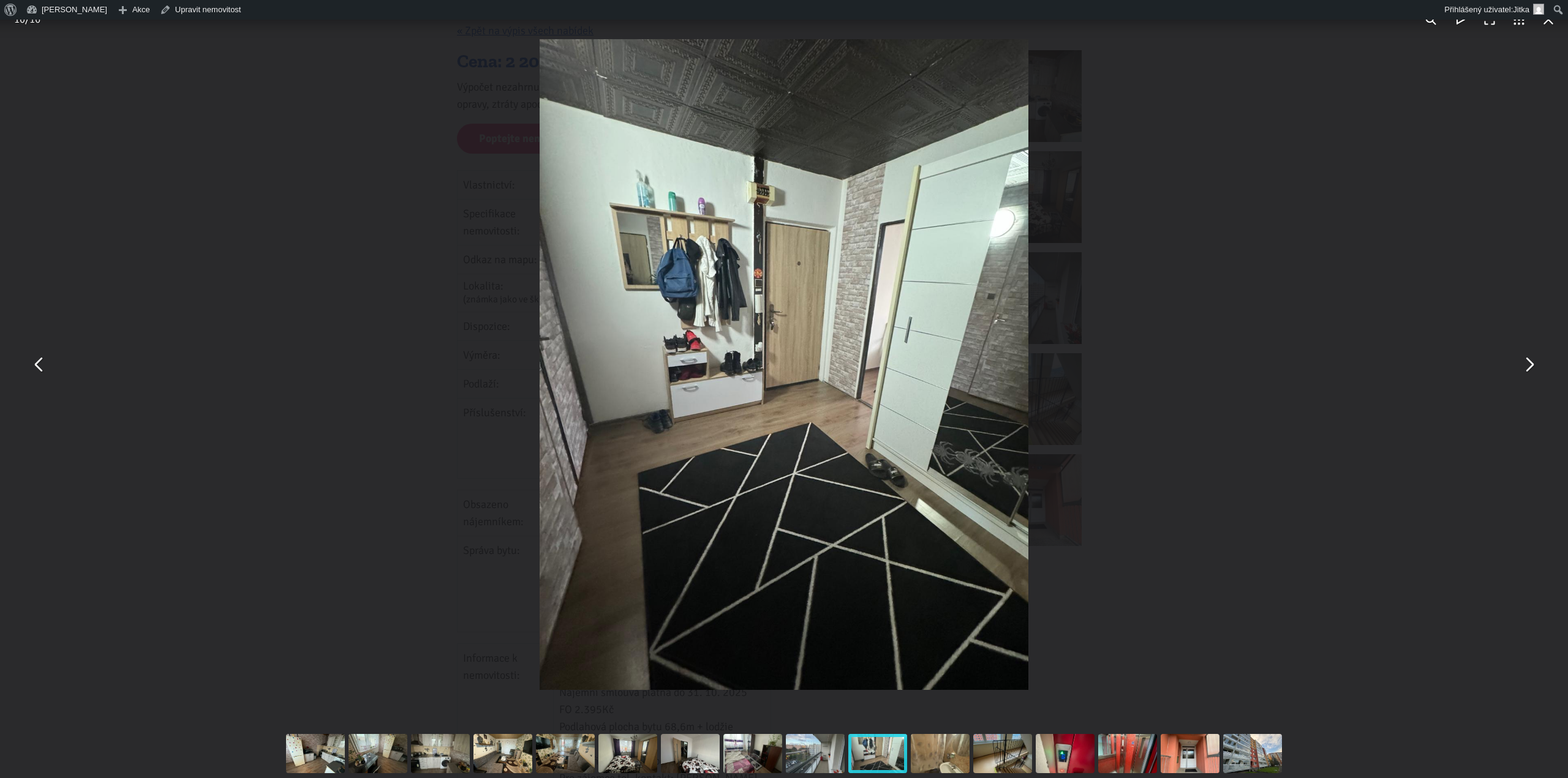
click at [41, 370] on button "You can close this modal content with the ESC key" at bounding box center [39, 365] width 30 height 30
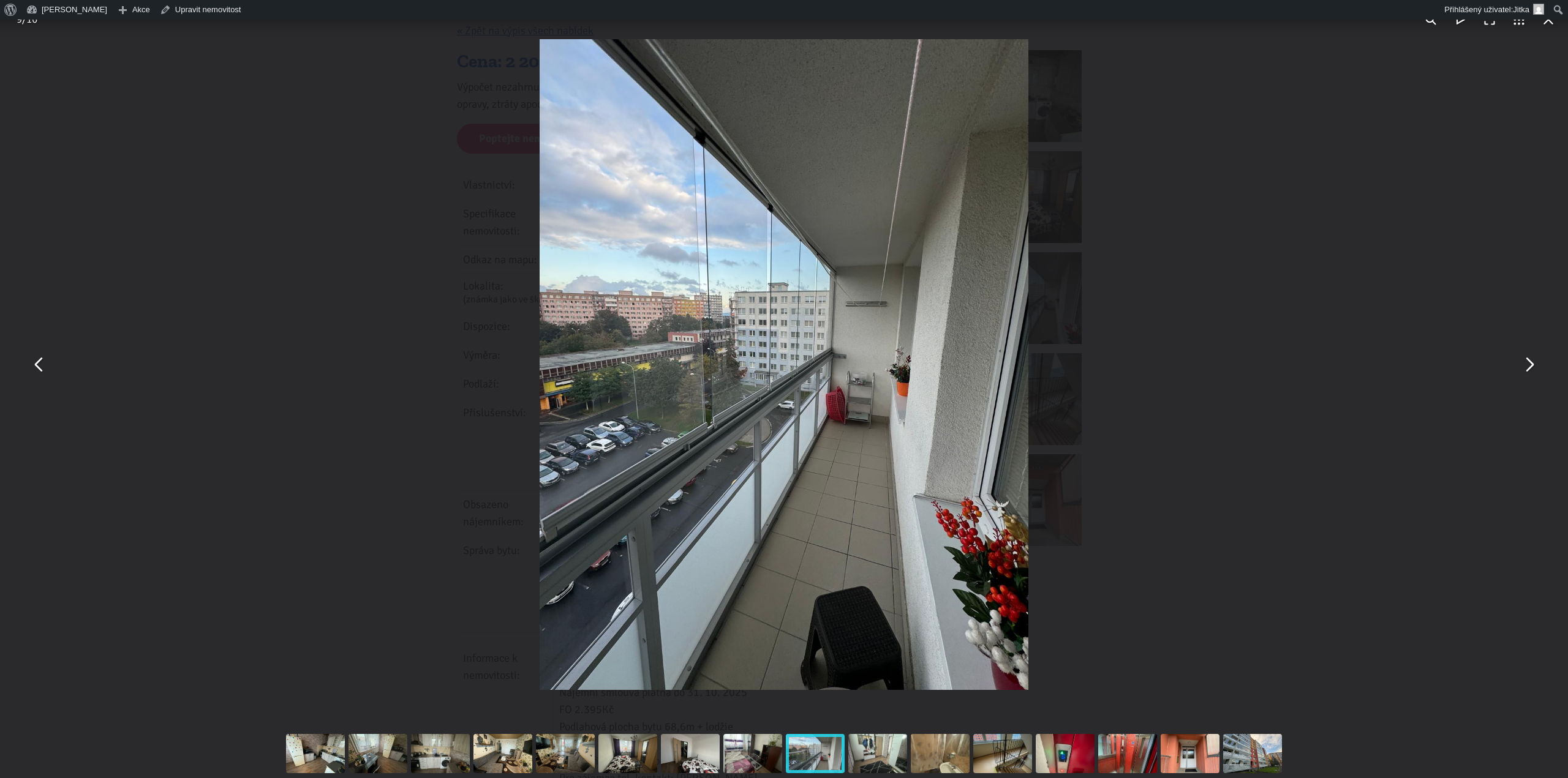
click at [38, 366] on button "You can close this modal content with the ESC key" at bounding box center [39, 365] width 30 height 30
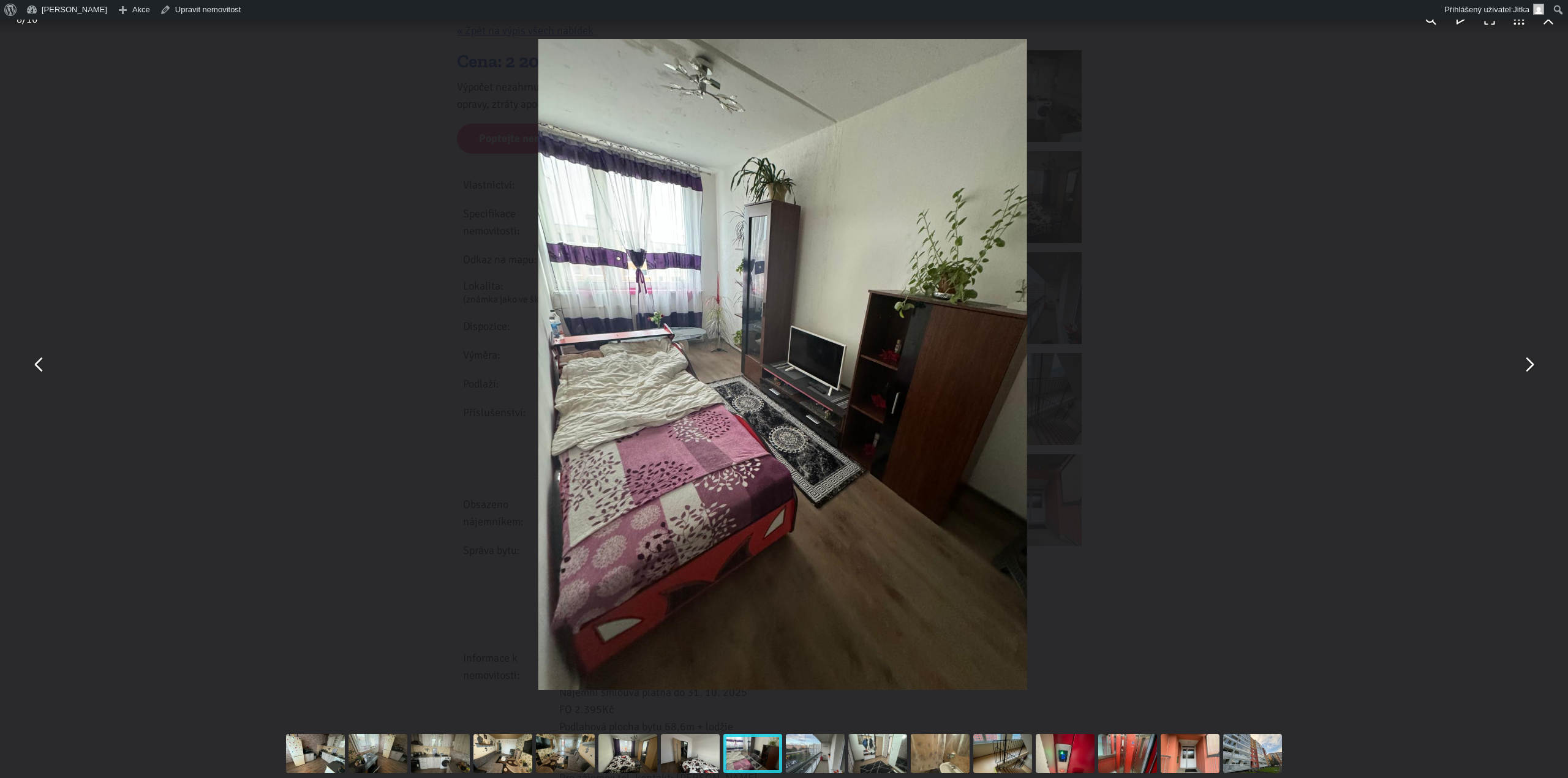
click at [38, 366] on button "You can close this modal content with the ESC key" at bounding box center [39, 365] width 30 height 30
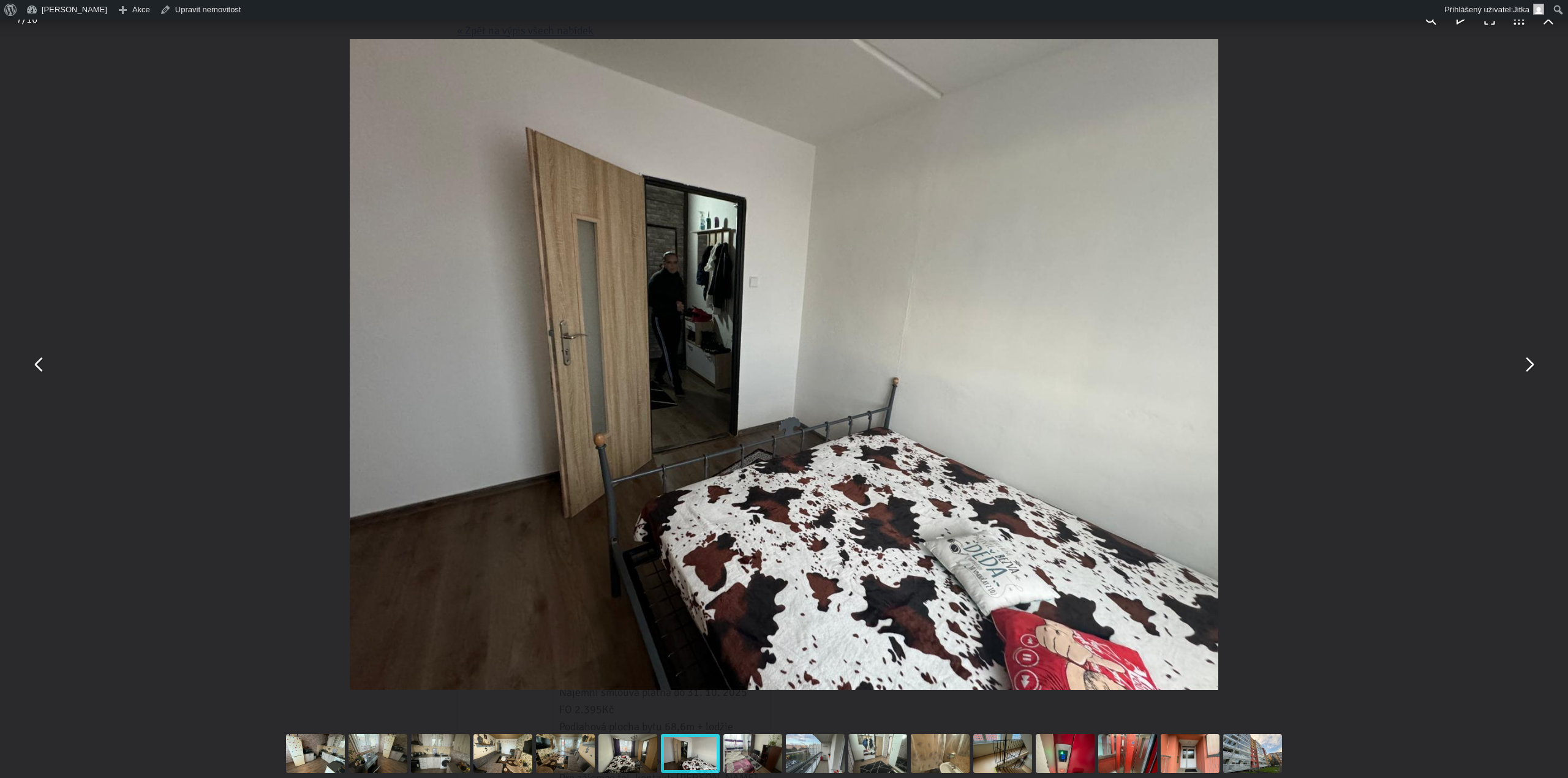
click at [38, 366] on button "You can close this modal content with the ESC key" at bounding box center [39, 365] width 30 height 30
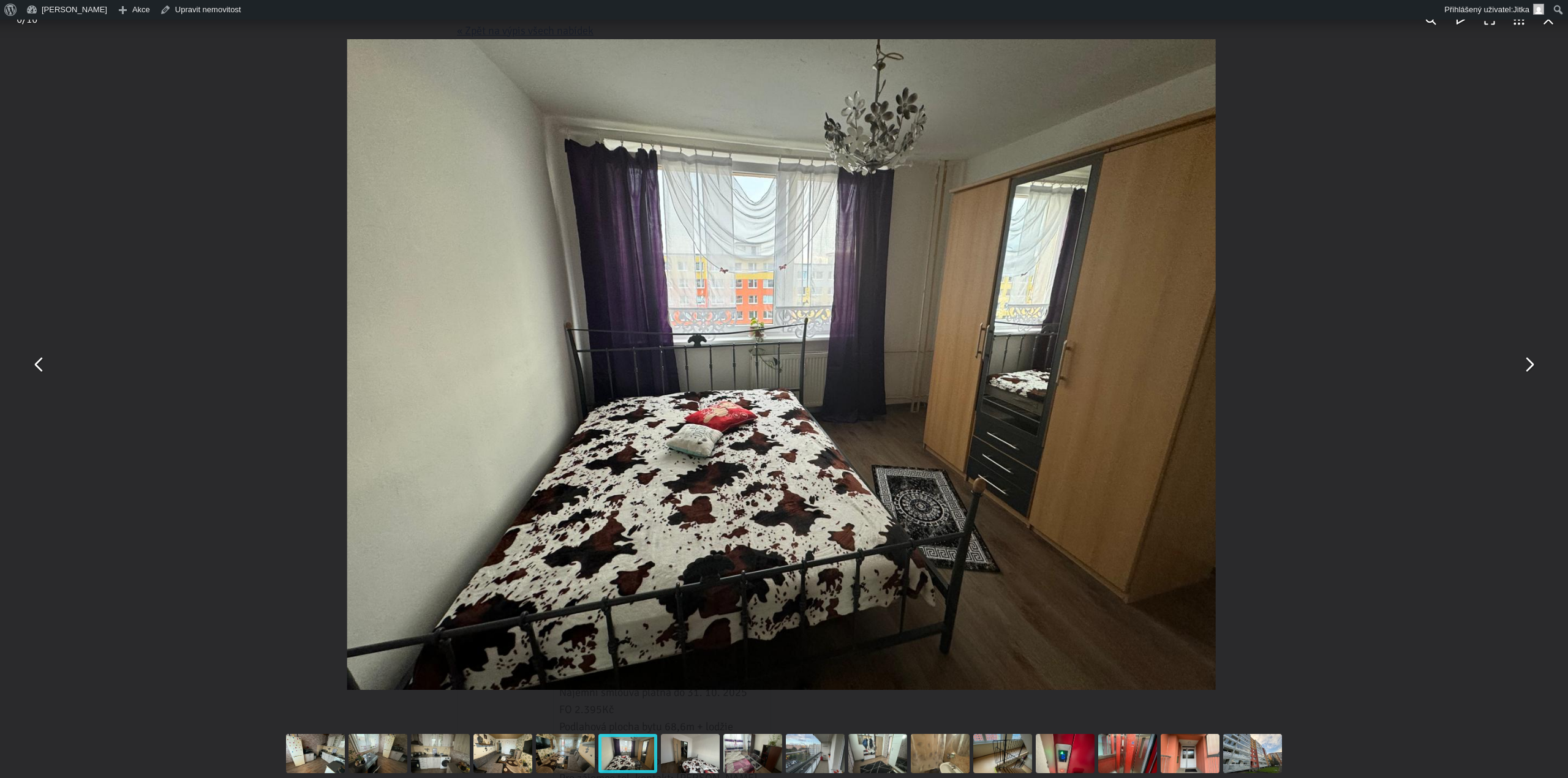
click at [38, 366] on button "You can close this modal content with the ESC key" at bounding box center [39, 365] width 30 height 30
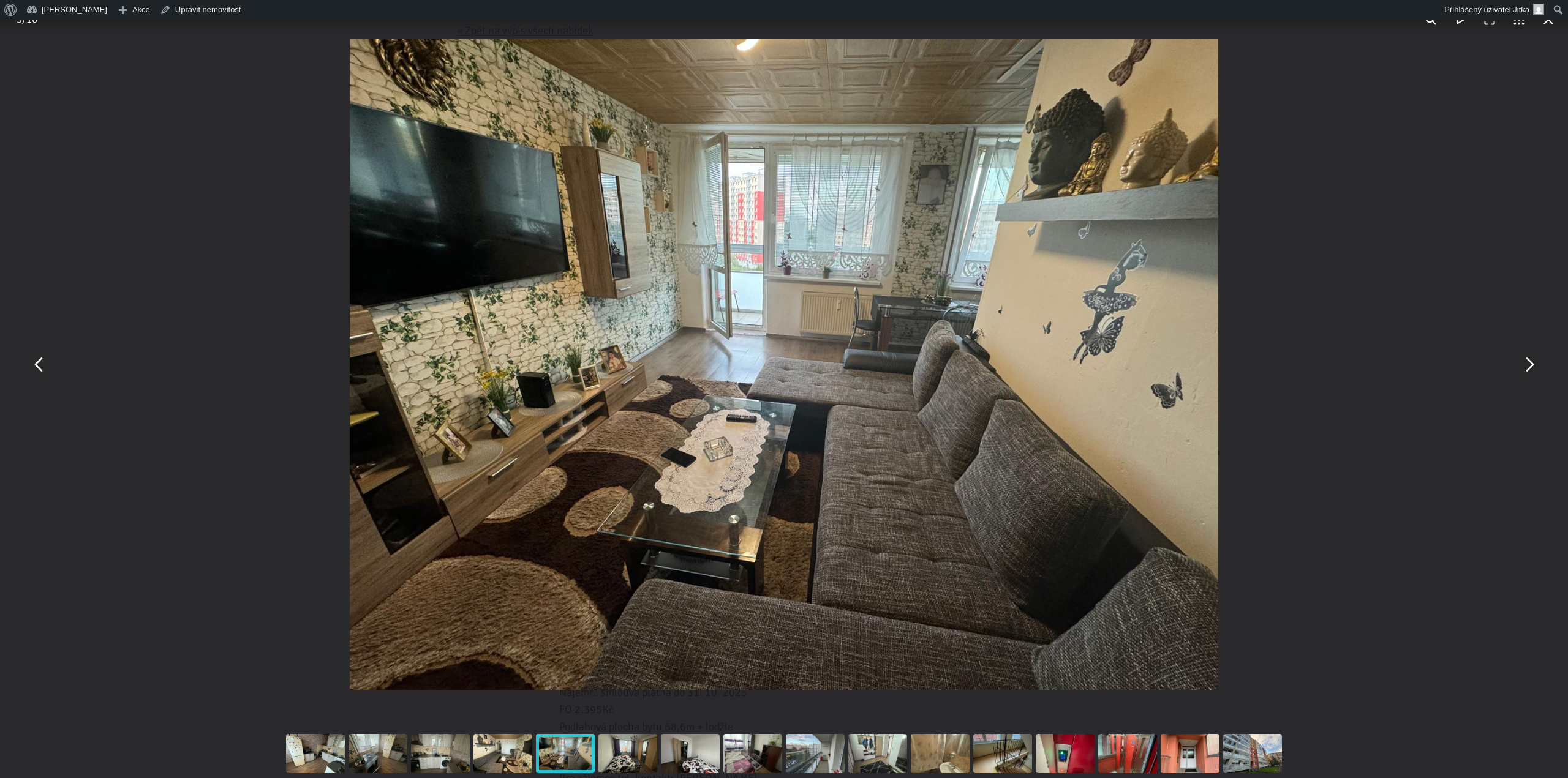
click at [1537, 366] on button "You can close this modal content with the ESC key" at bounding box center [1530, 365] width 30 height 30
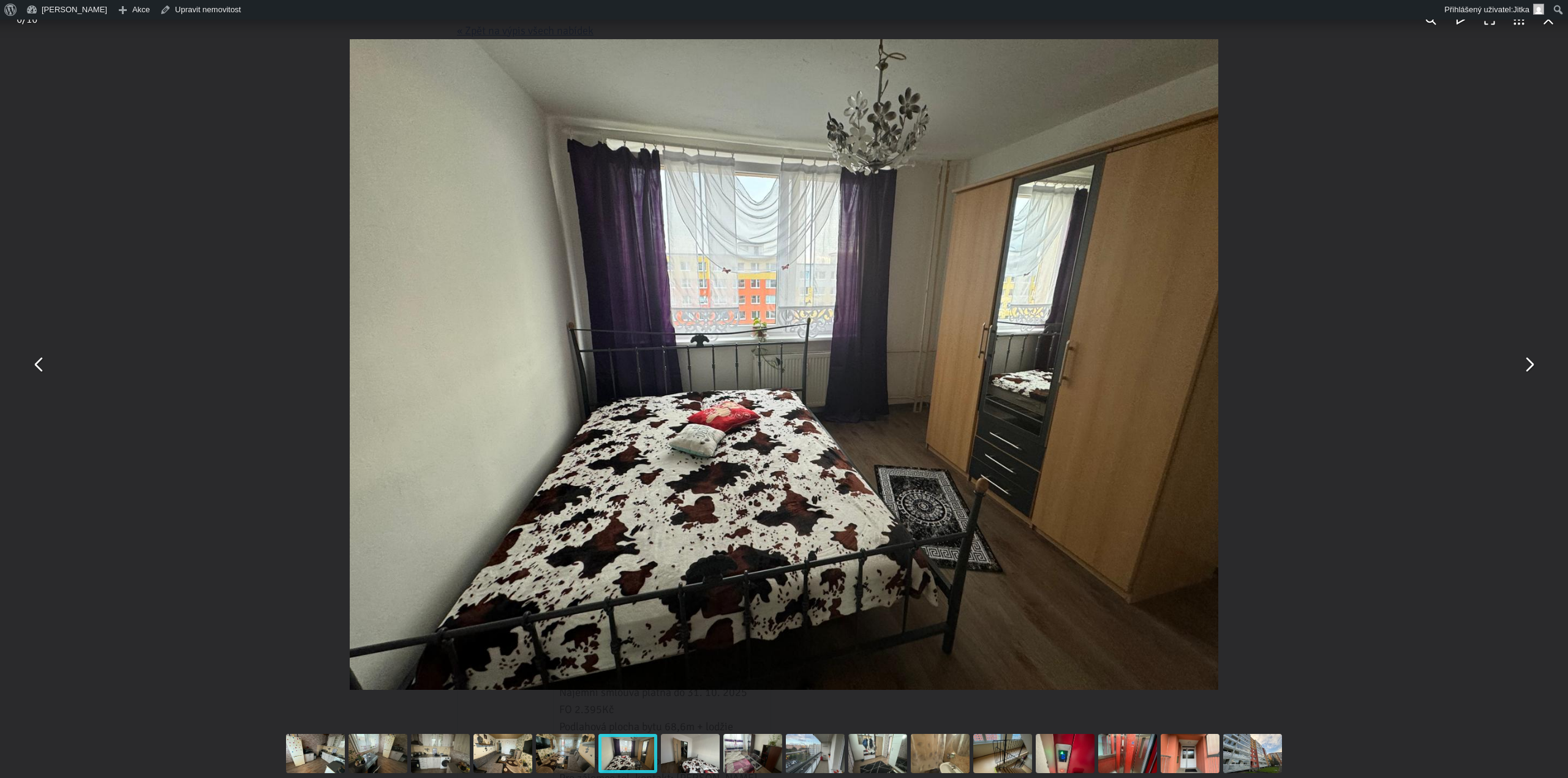
click at [1537, 366] on button "You can close this modal content with the ESC key" at bounding box center [1530, 365] width 30 height 30
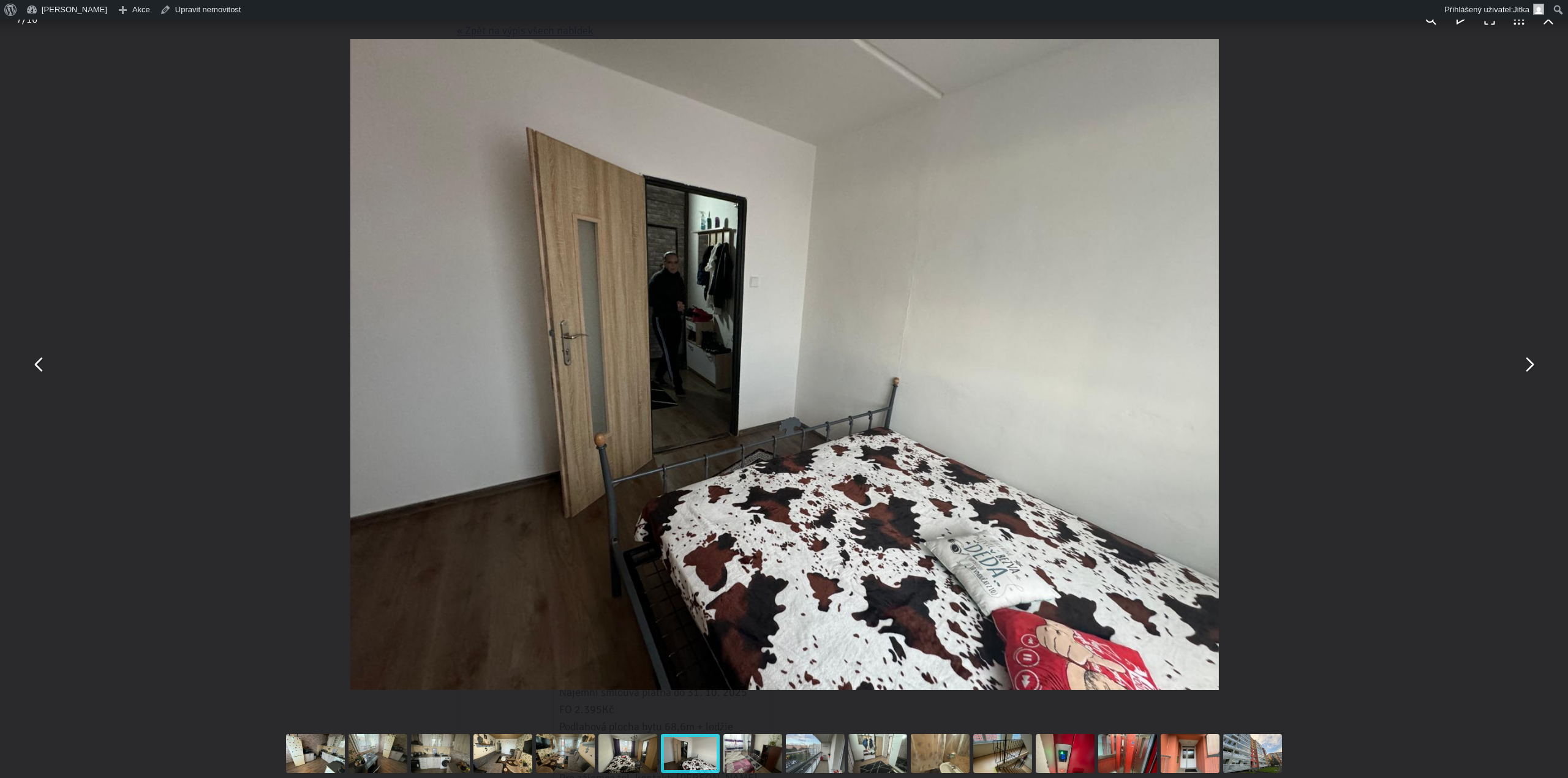
click at [1537, 366] on button "You can close this modal content with the ESC key" at bounding box center [1530, 365] width 30 height 30
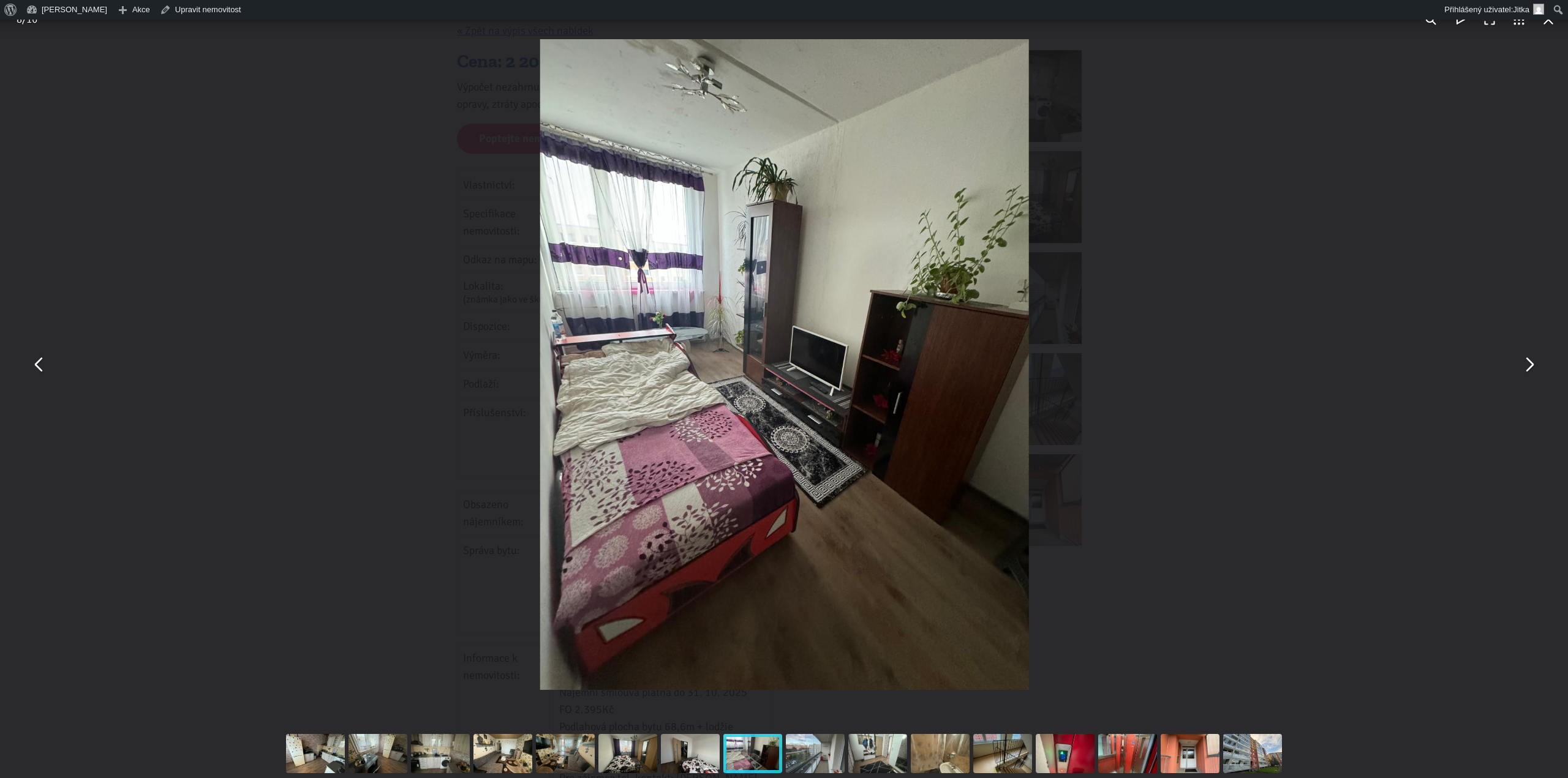
click at [1537, 366] on button "You can close this modal content with the ESC key" at bounding box center [1530, 365] width 30 height 30
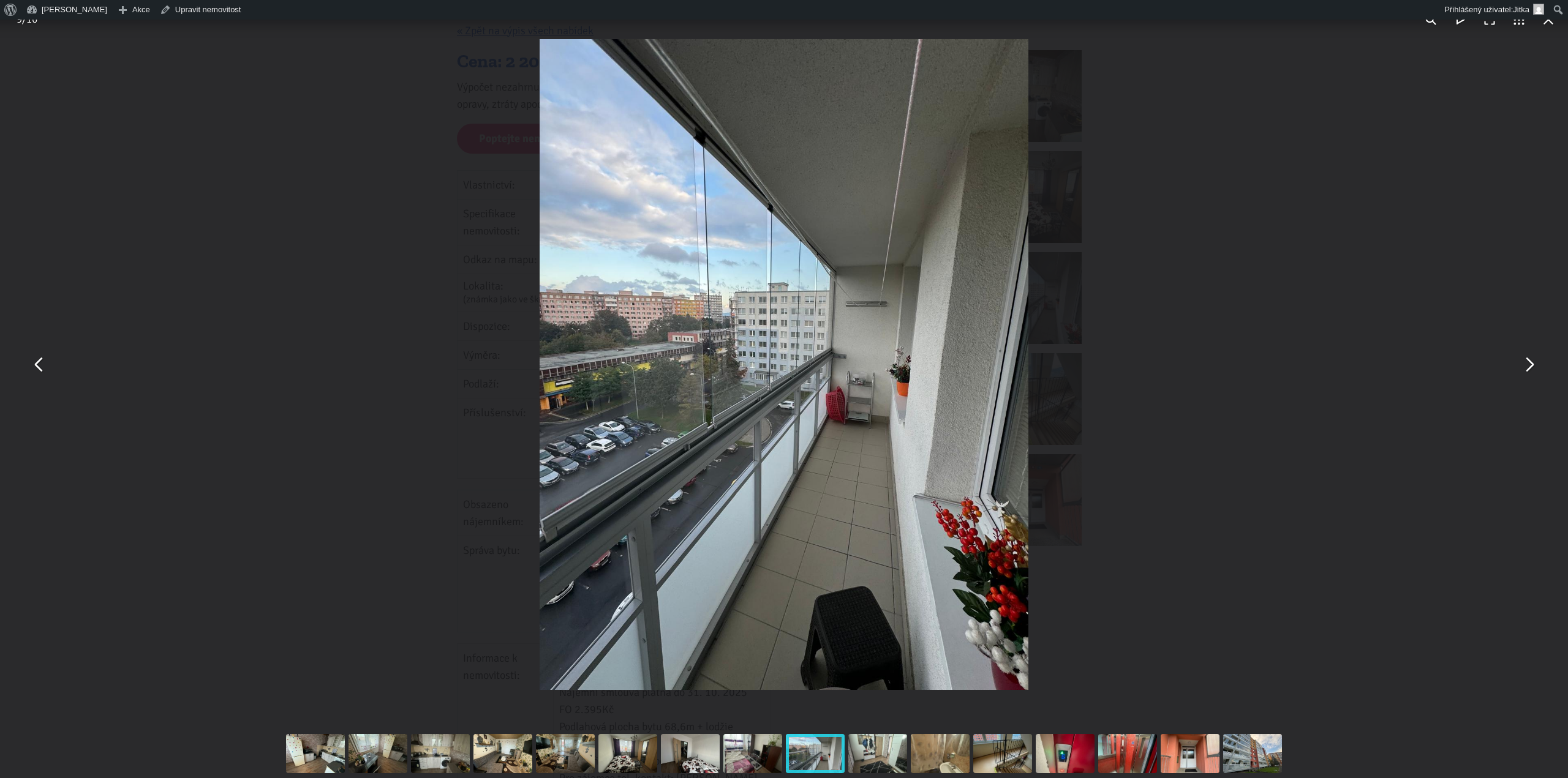
click at [1537, 366] on button "You can close this modal content with the ESC key" at bounding box center [1530, 365] width 30 height 30
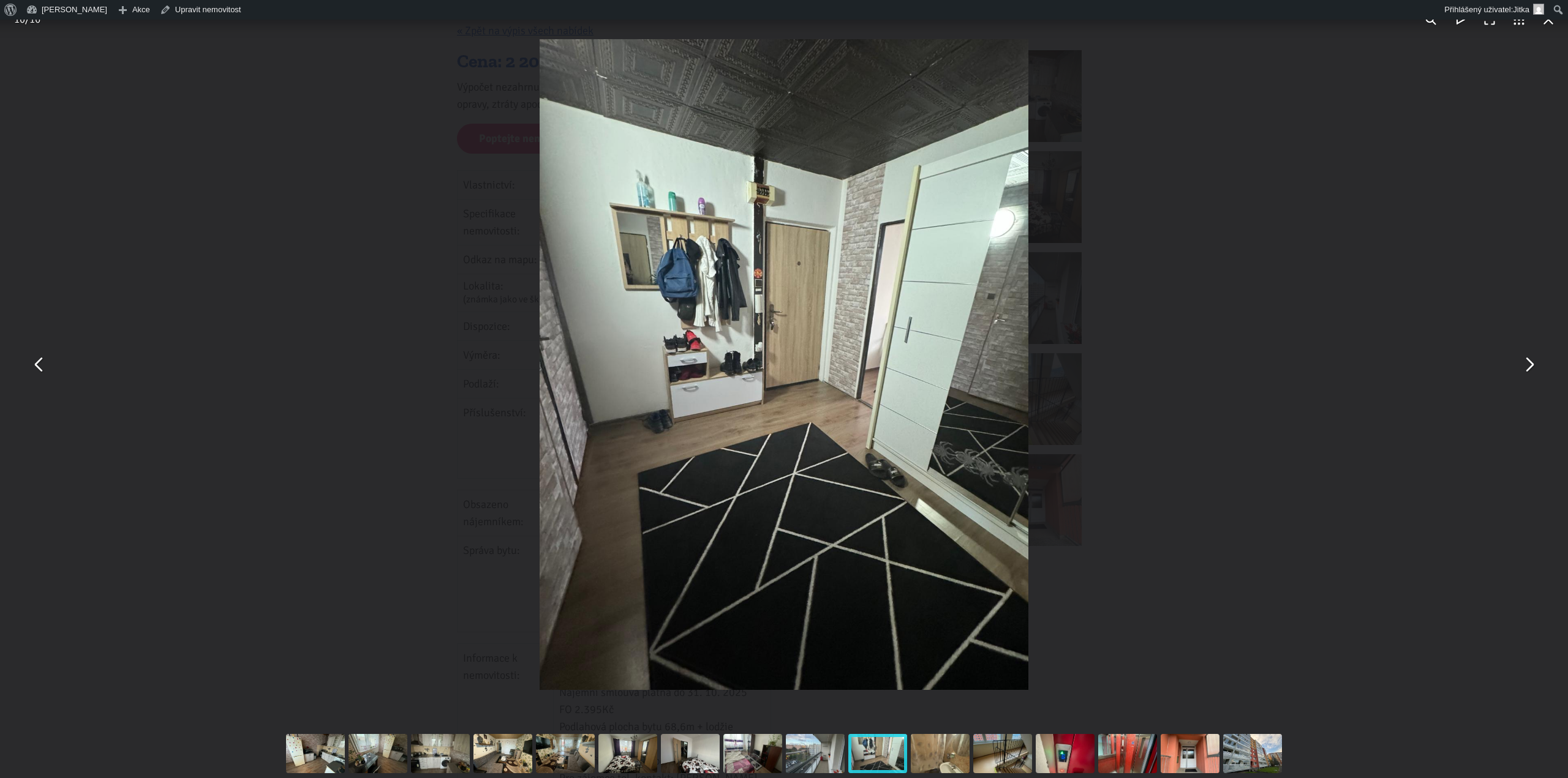
click at [1535, 365] on button "You can close this modal content with the ESC key" at bounding box center [1530, 365] width 30 height 30
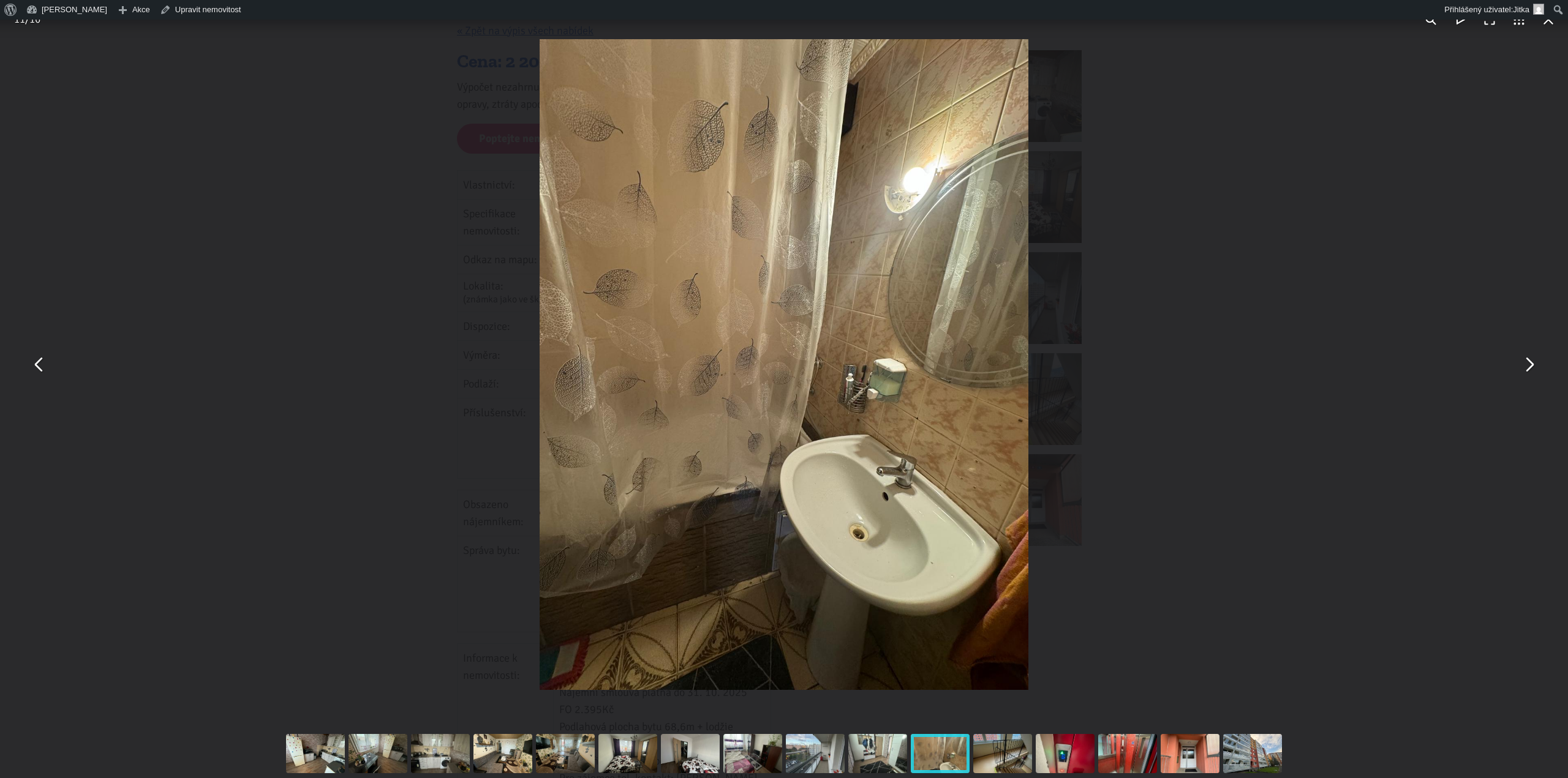
click at [42, 363] on button "You can close this modal content with the ESC key" at bounding box center [39, 365] width 30 height 30
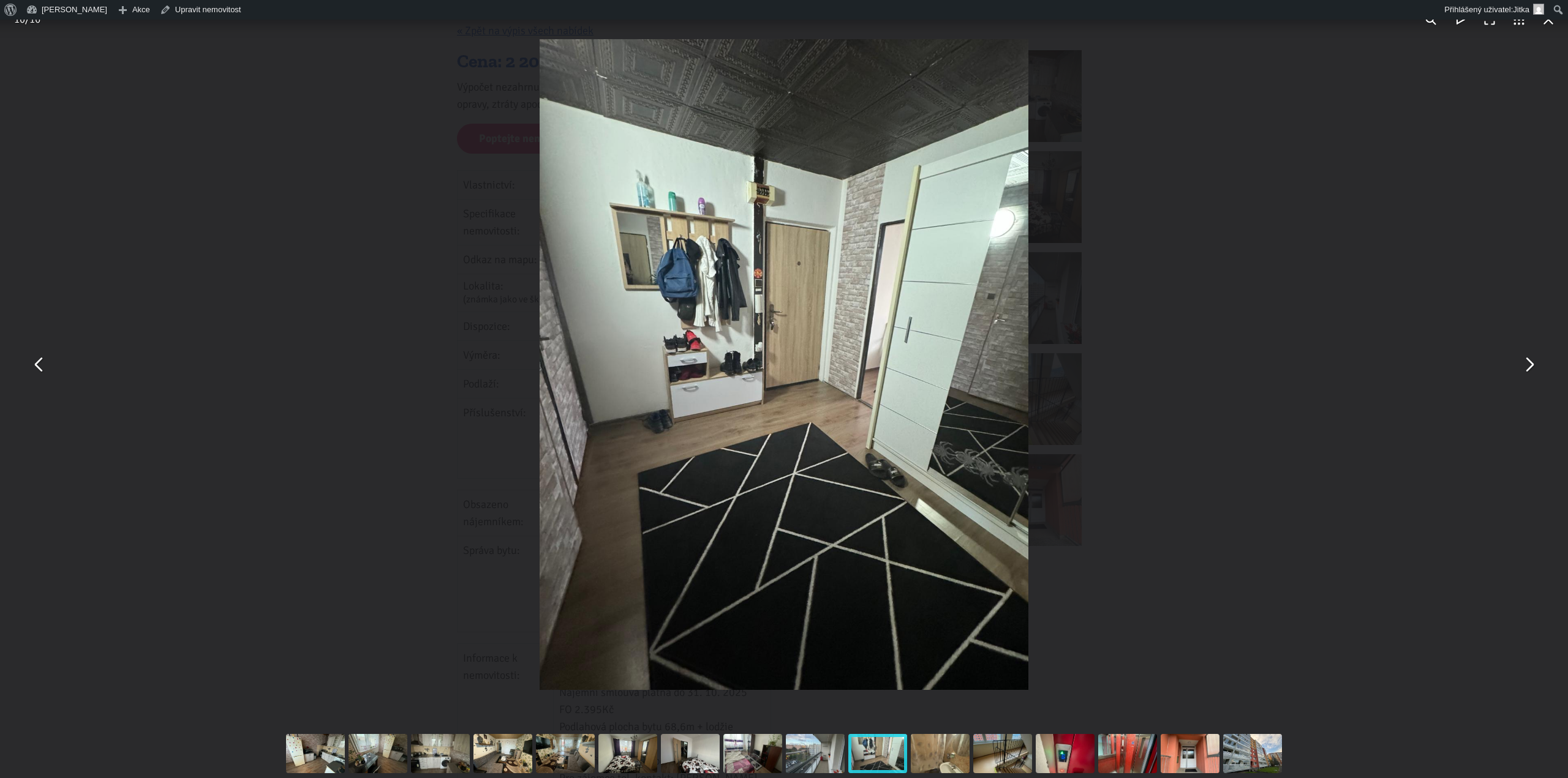
click at [42, 363] on button "You can close this modal content with the ESC key" at bounding box center [39, 365] width 30 height 30
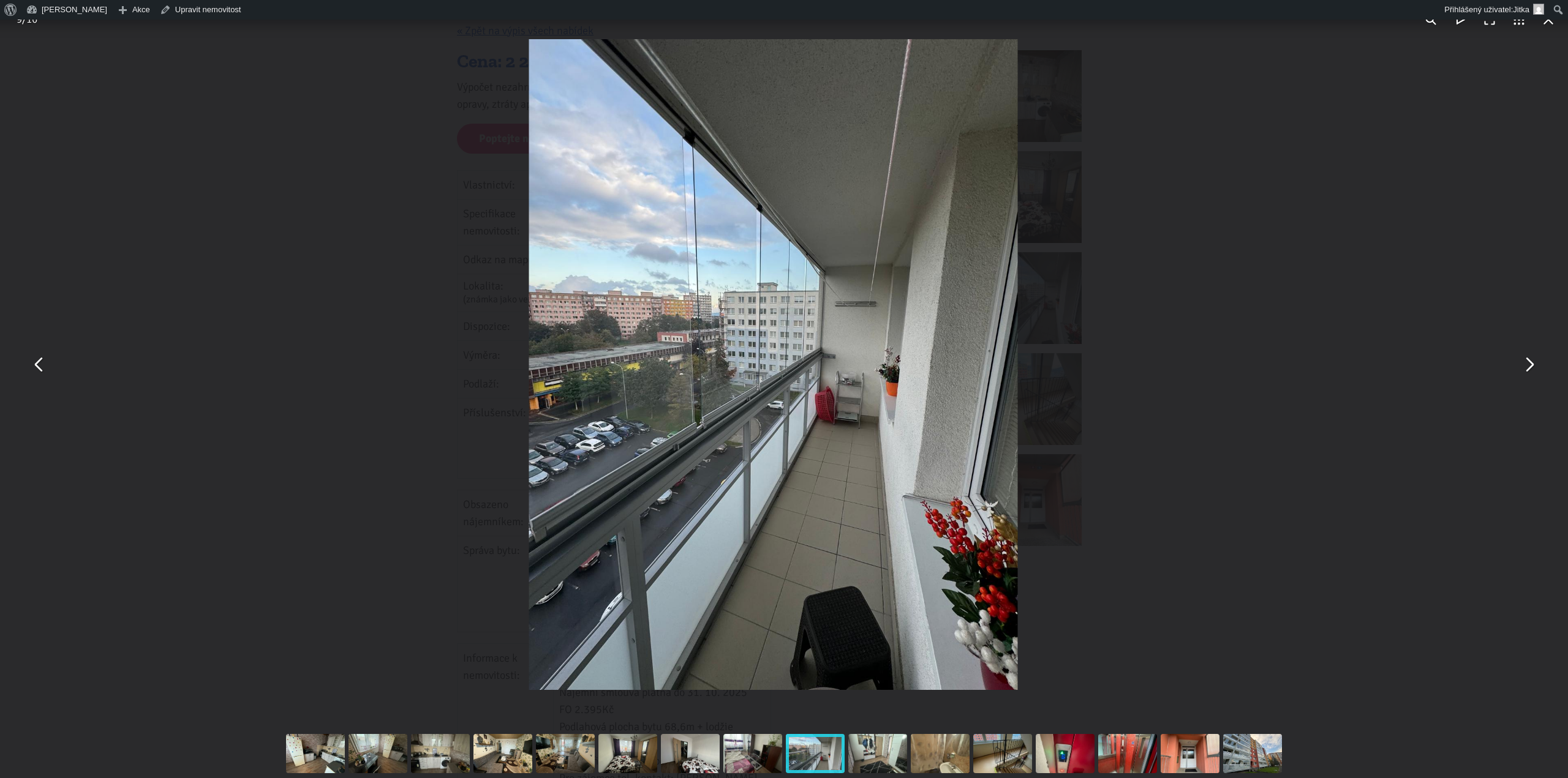
click at [42, 363] on button "You can close this modal content with the ESC key" at bounding box center [39, 365] width 30 height 30
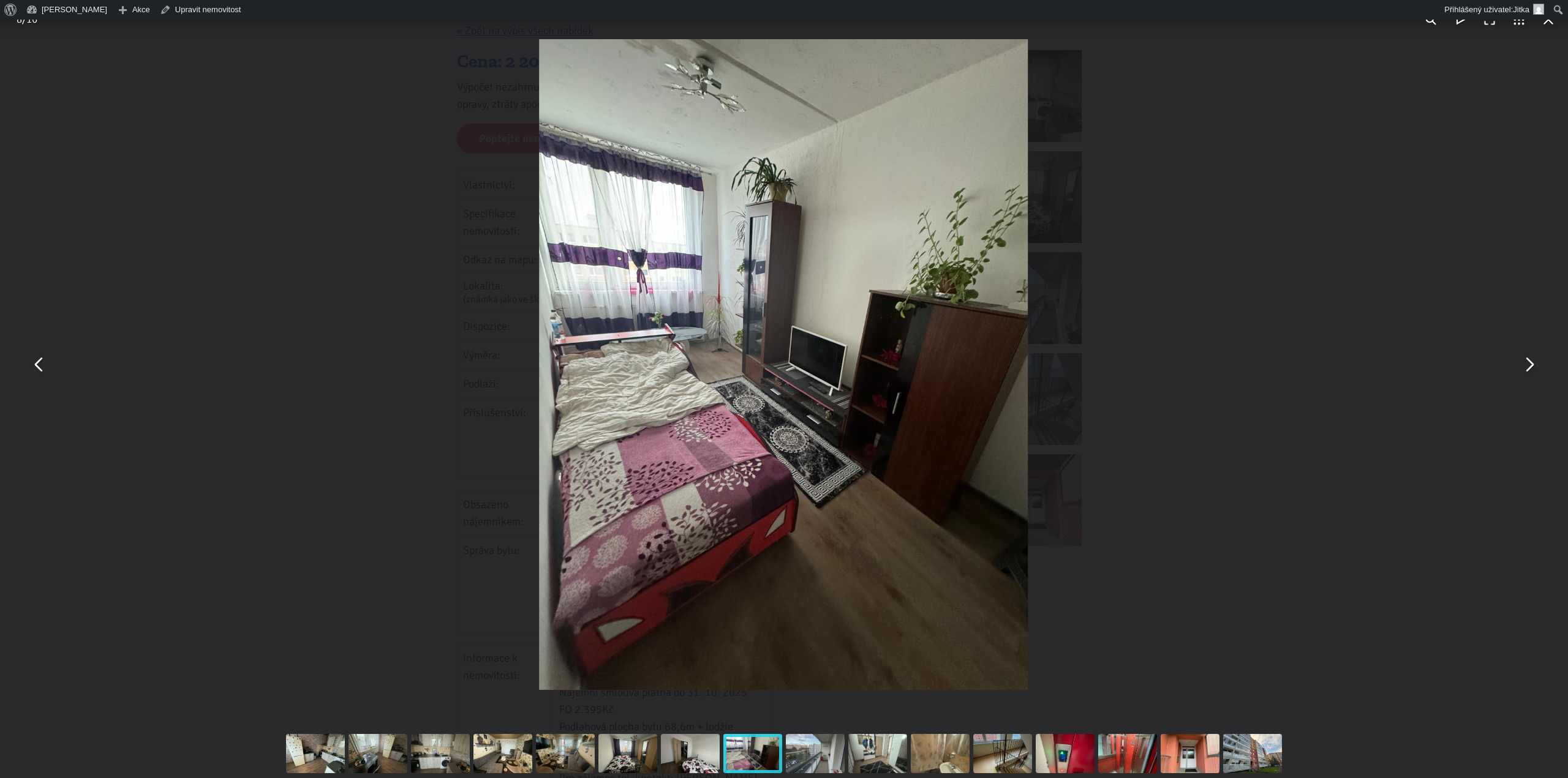
click at [42, 363] on button "You can close this modal content with the ESC key" at bounding box center [39, 365] width 30 height 30
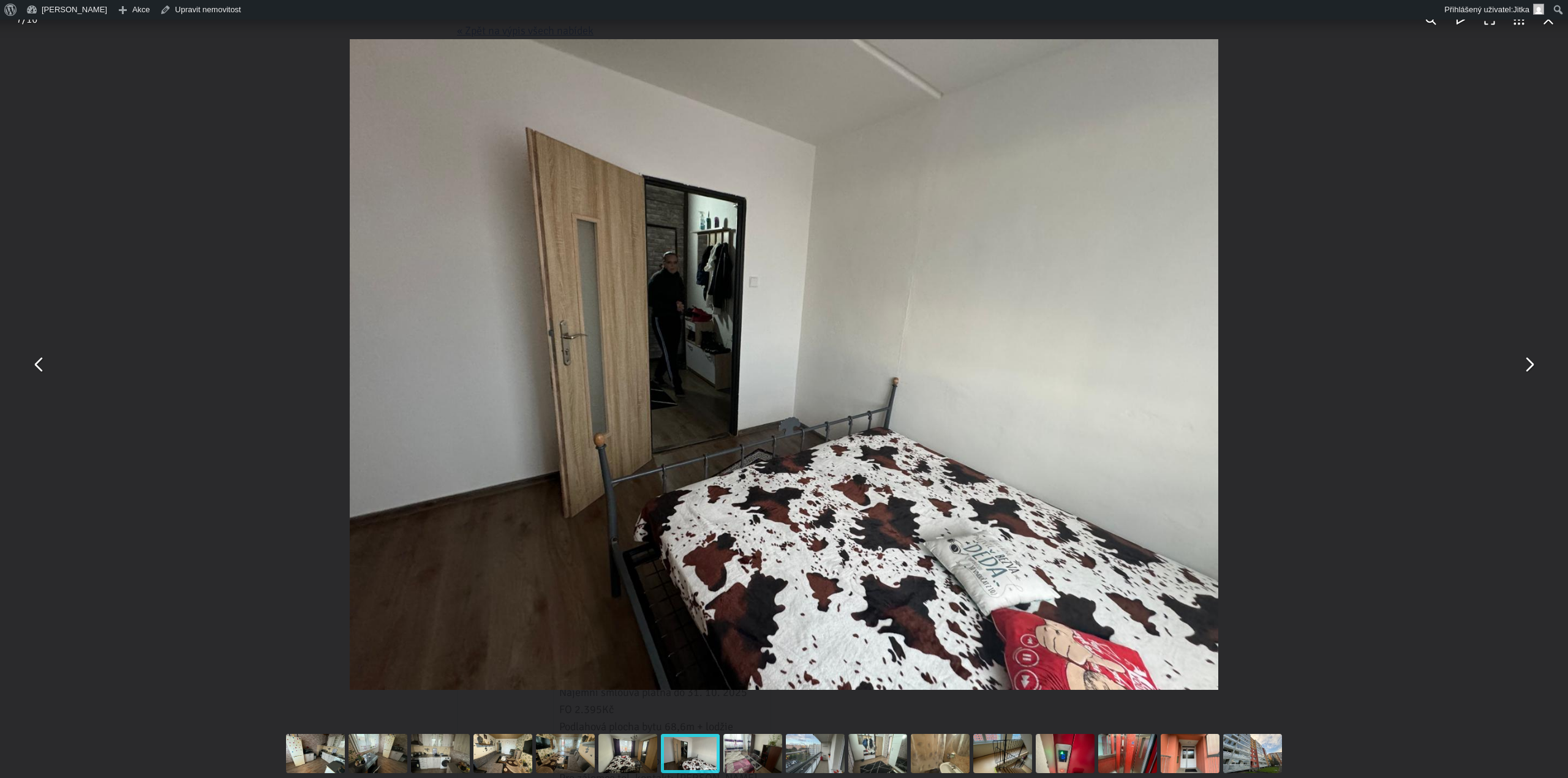
click at [42, 363] on button "You can close this modal content with the ESC key" at bounding box center [39, 365] width 30 height 30
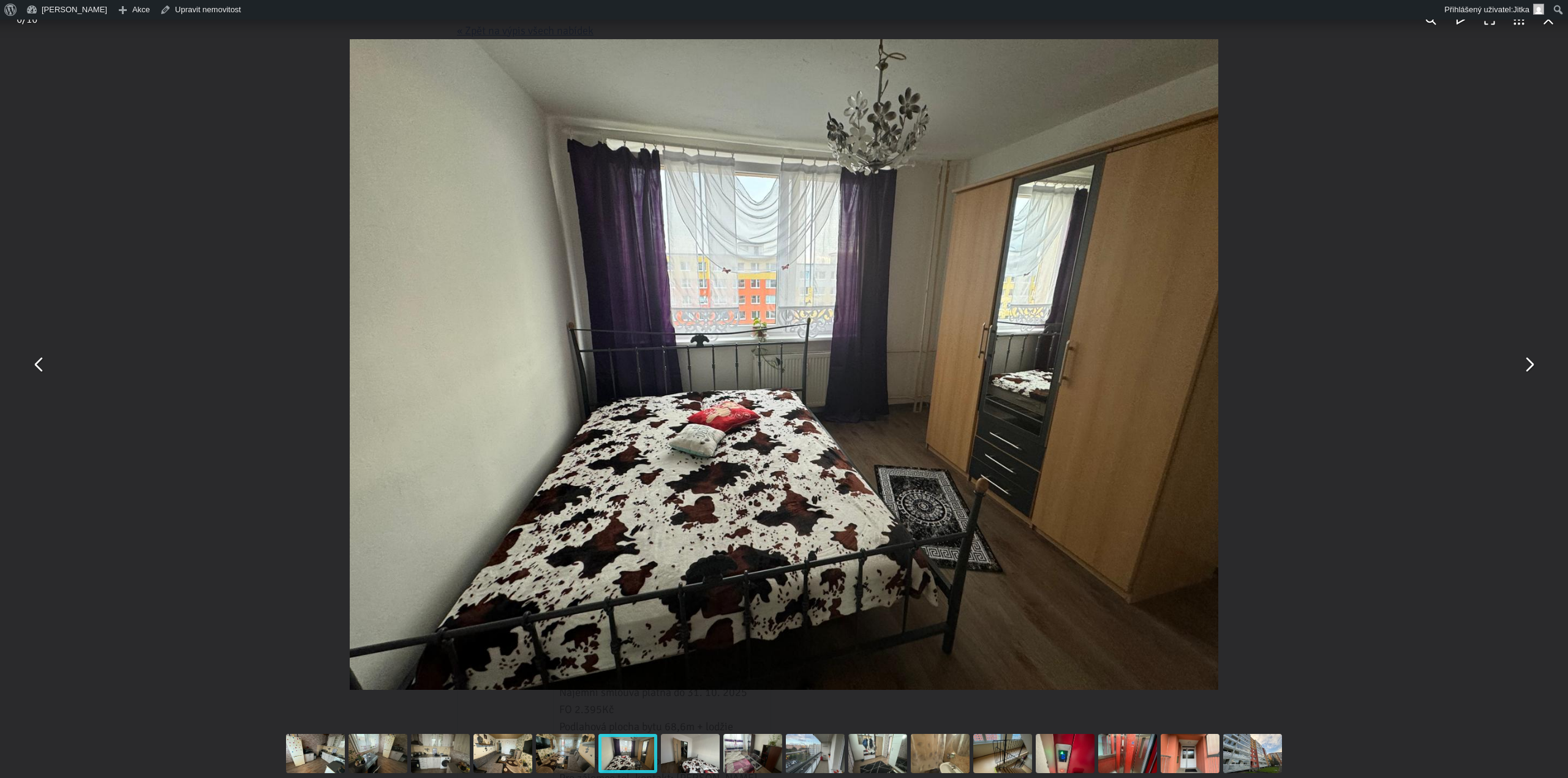
click at [42, 363] on button "You can close this modal content with the ESC key" at bounding box center [39, 365] width 30 height 30
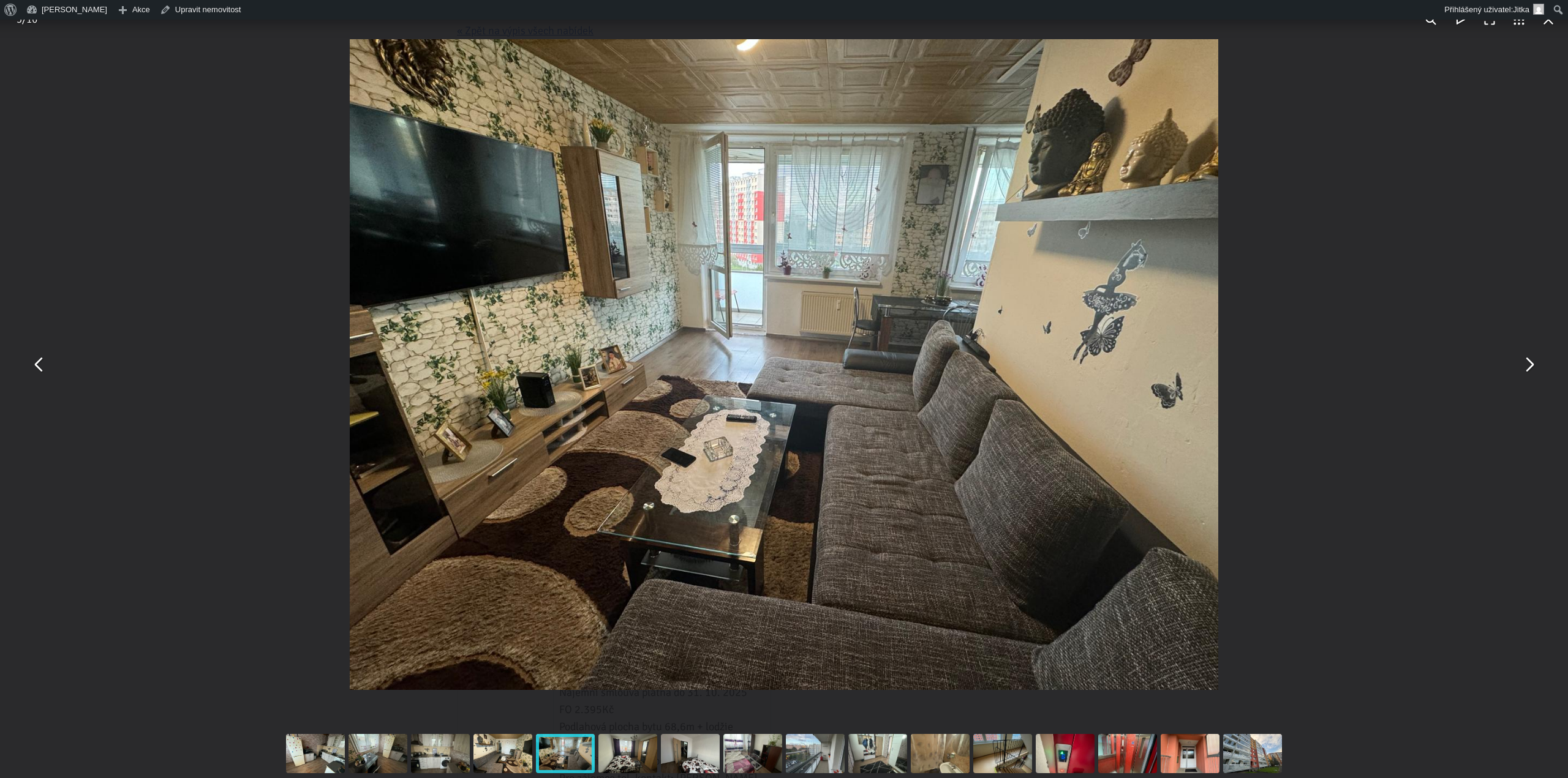
click at [42, 363] on button "You can close this modal content with the ESC key" at bounding box center [39, 365] width 30 height 30
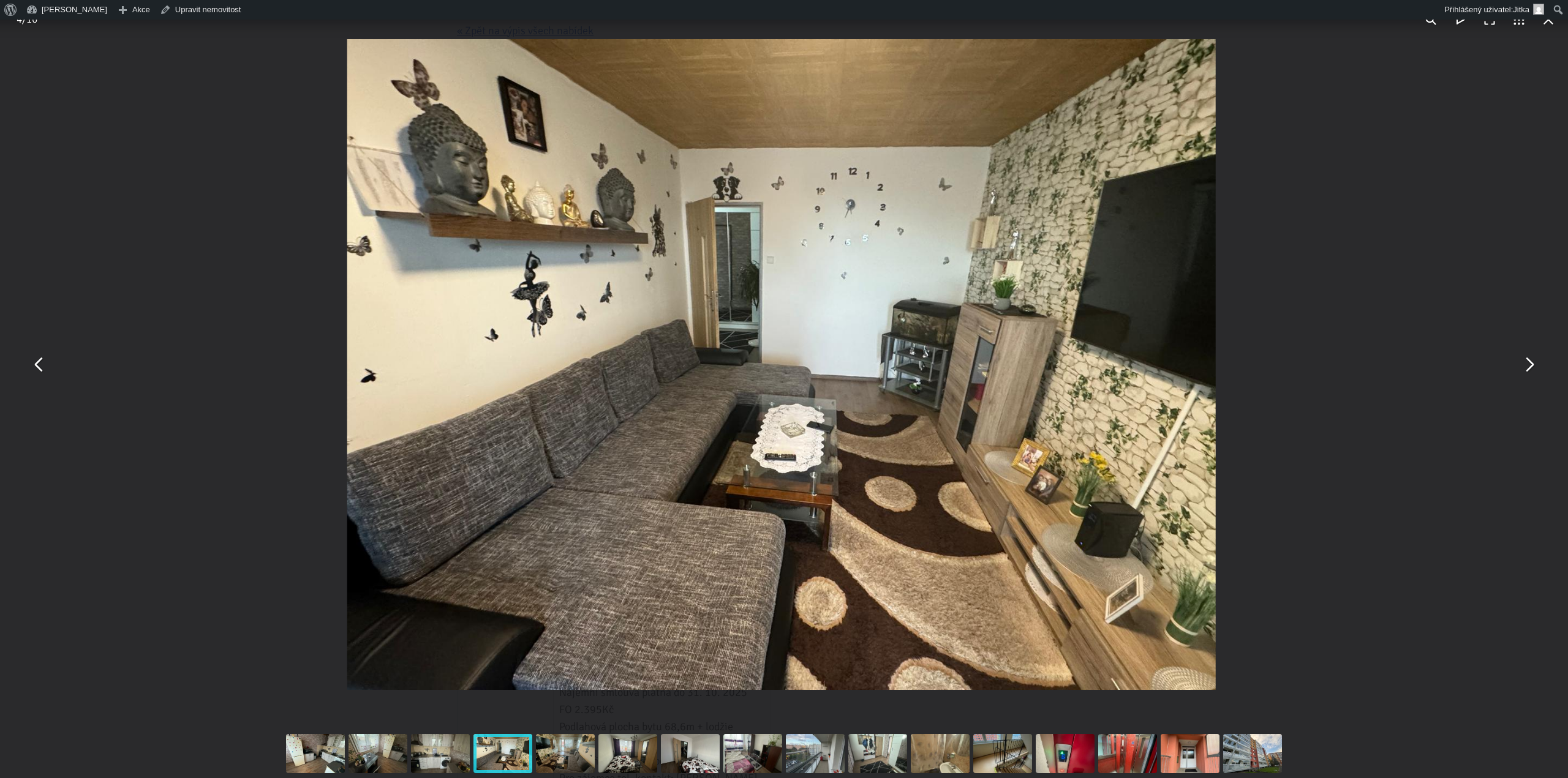
click at [42, 363] on button "You can close this modal content with the ESC key" at bounding box center [39, 365] width 30 height 30
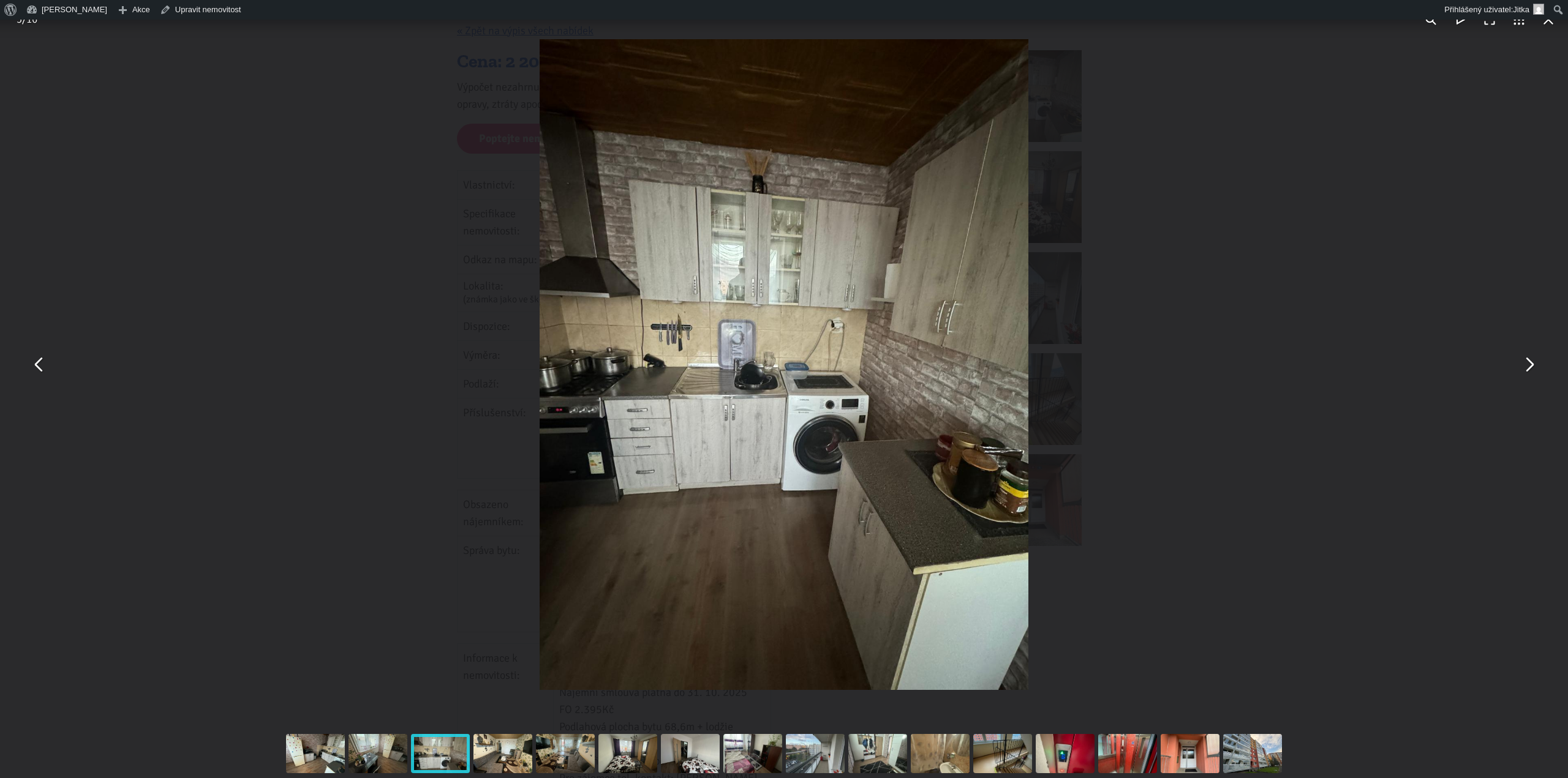
click at [1527, 368] on button "You can close this modal content with the ESC key" at bounding box center [1530, 365] width 30 height 30
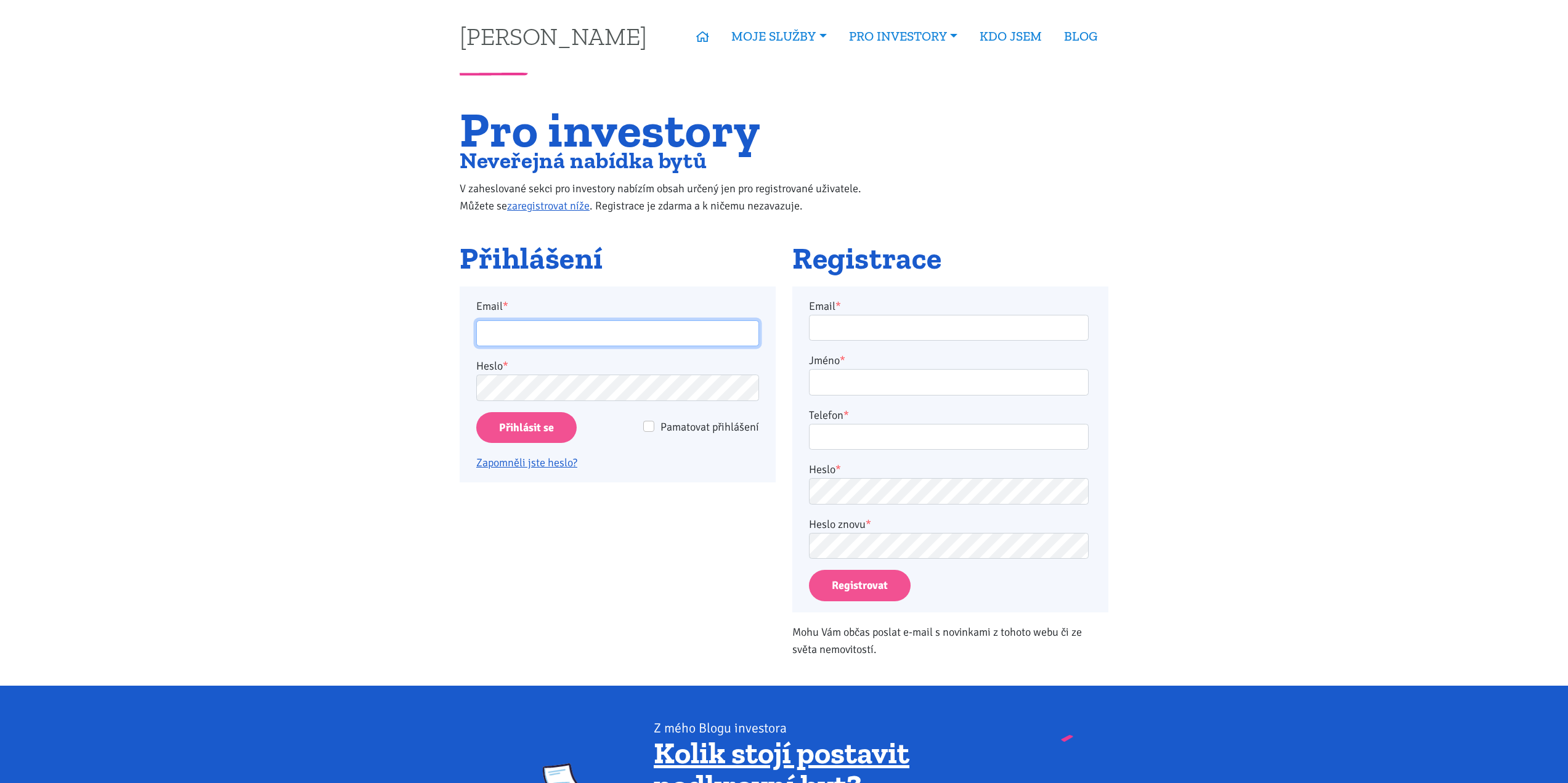
click at [549, 327] on input "Email *" at bounding box center [618, 334] width 283 height 26
type input "[EMAIL_ADDRESS][PERSON_NAME][DOMAIN_NAME]"
click at [528, 425] on input "Přihlásit se" at bounding box center [526, 428] width 100 height 32
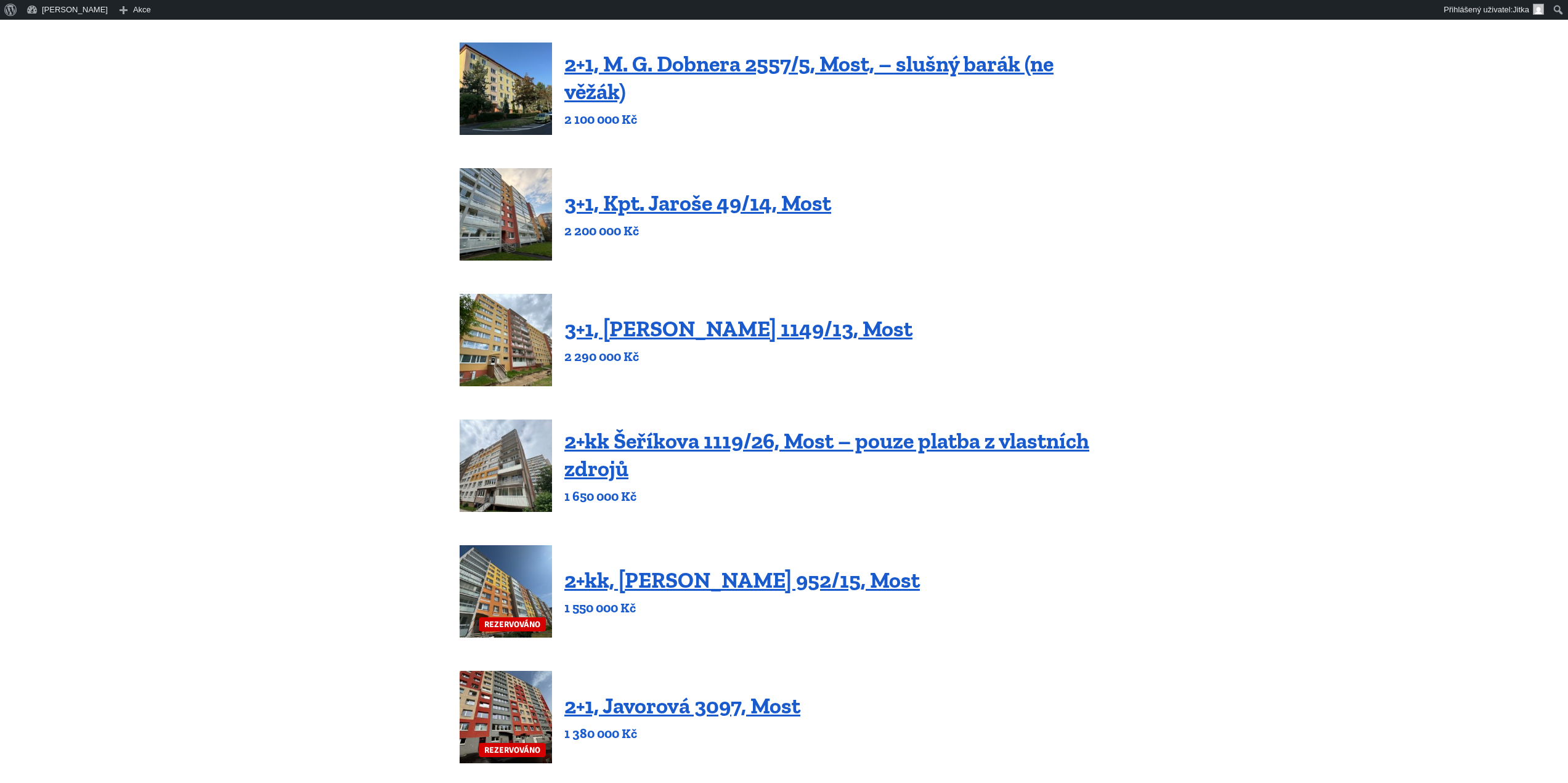
scroll to position [185, 0]
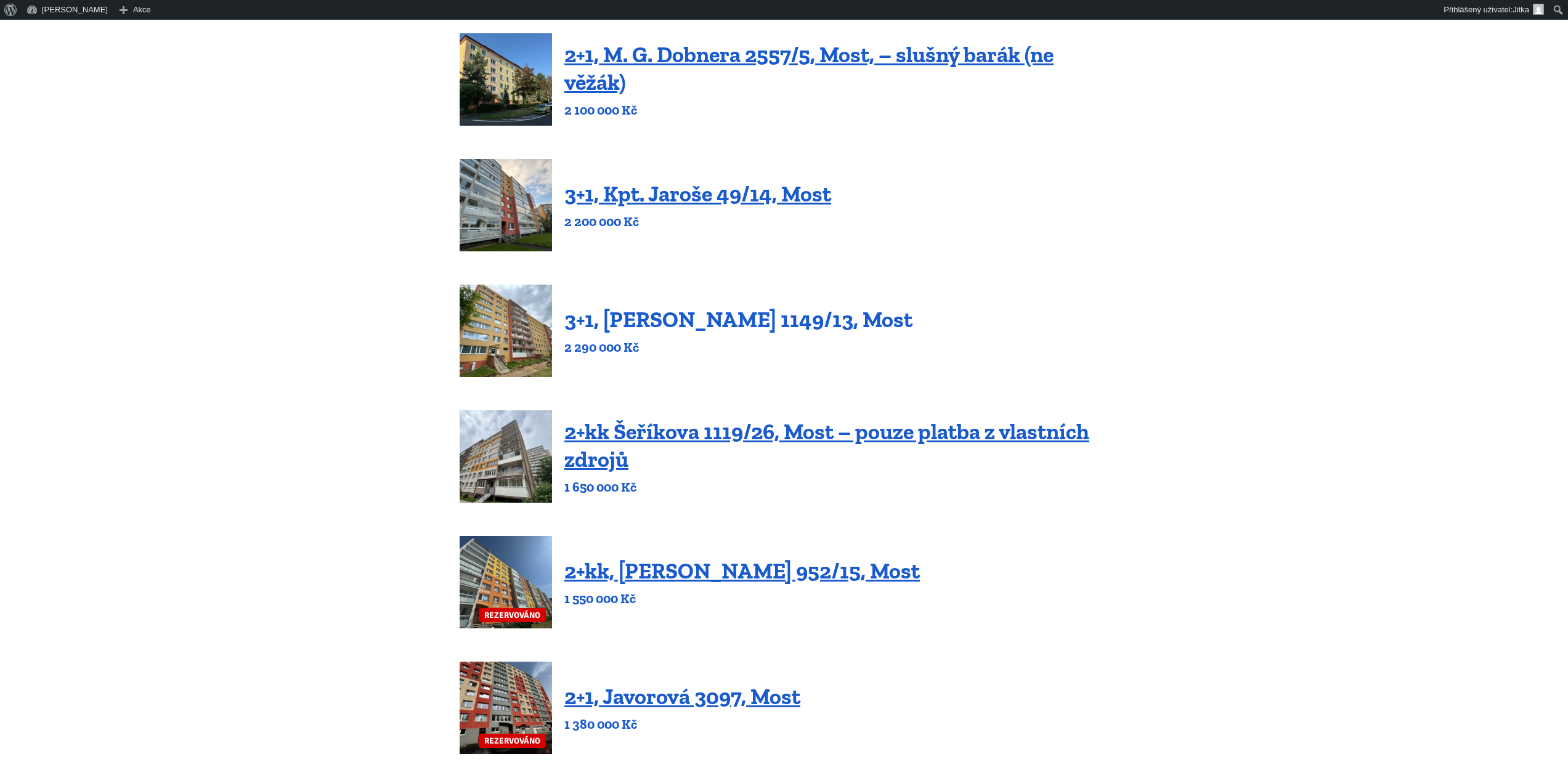
click at [665, 320] on link "3+1, [PERSON_NAME] 1149/13, Most" at bounding box center [738, 320] width 348 height 26
